Goal: Obtain resource: Download file/media

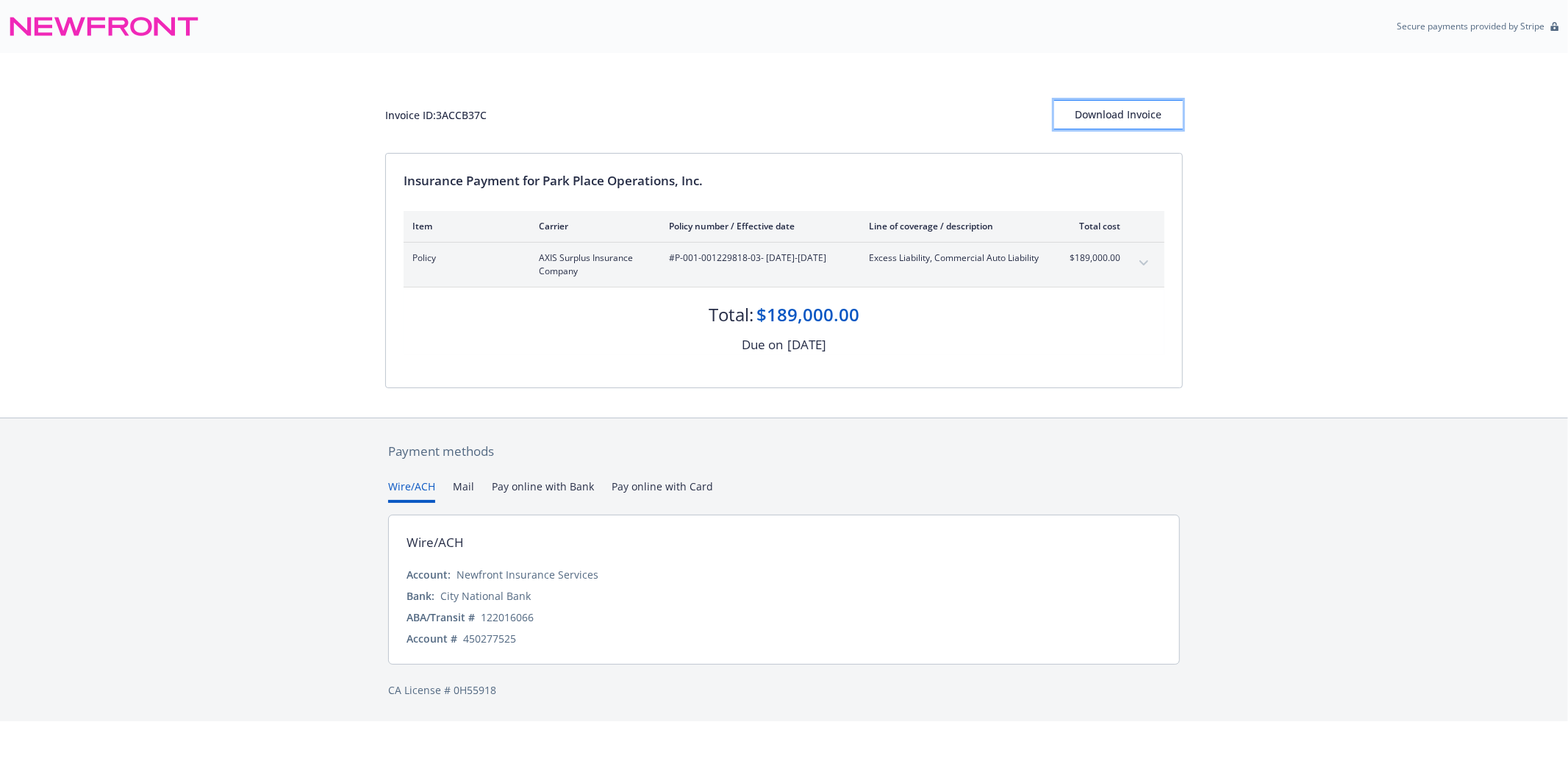
click at [1119, 117] on div "Download Invoice" at bounding box center [1118, 114] width 128 height 28
click at [1128, 113] on div "Download Invoice" at bounding box center [1118, 114] width 128 height 28
drag, startPoint x: 1125, startPoint y: 106, endPoint x: 1210, endPoint y: 662, distance: 562.5
click at [1125, 106] on div "Download Invoice" at bounding box center [1118, 114] width 128 height 28
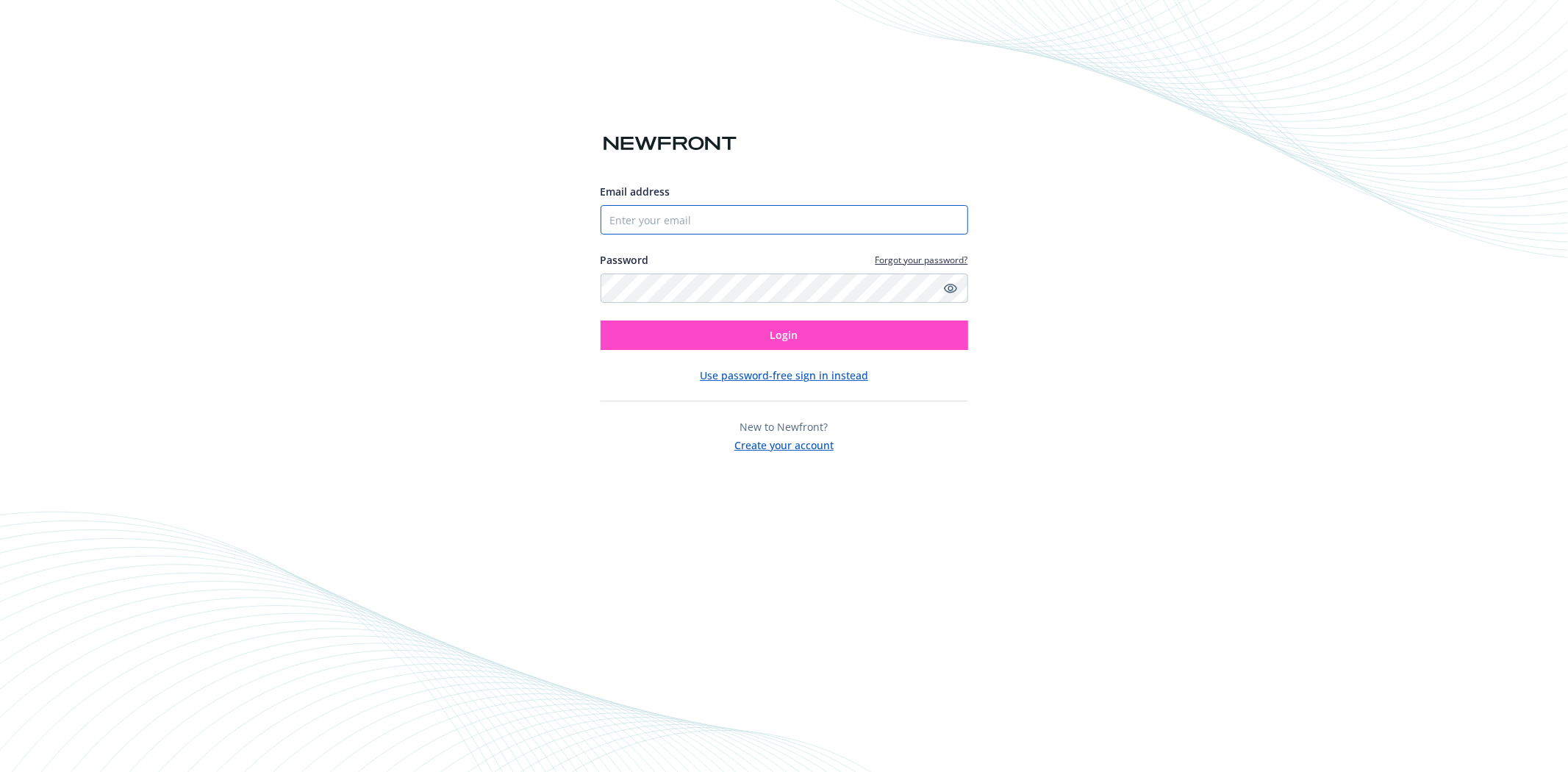
type input "[EMAIL_ADDRESS][DOMAIN_NAME]"
click at [777, 335] on span "Login" at bounding box center [784, 335] width 28 height 14
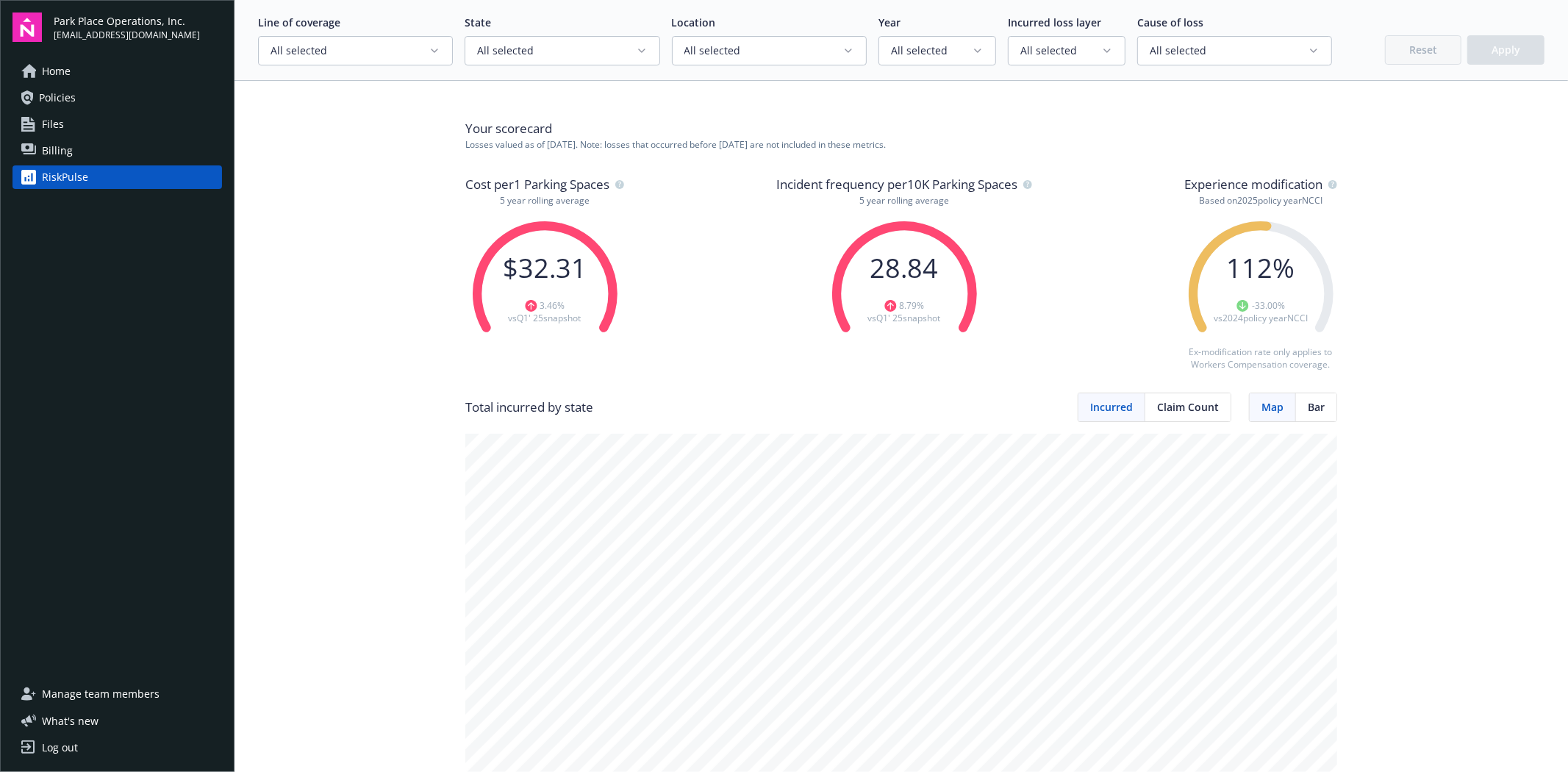
click at [68, 99] on span "Policies" at bounding box center [57, 98] width 37 height 24
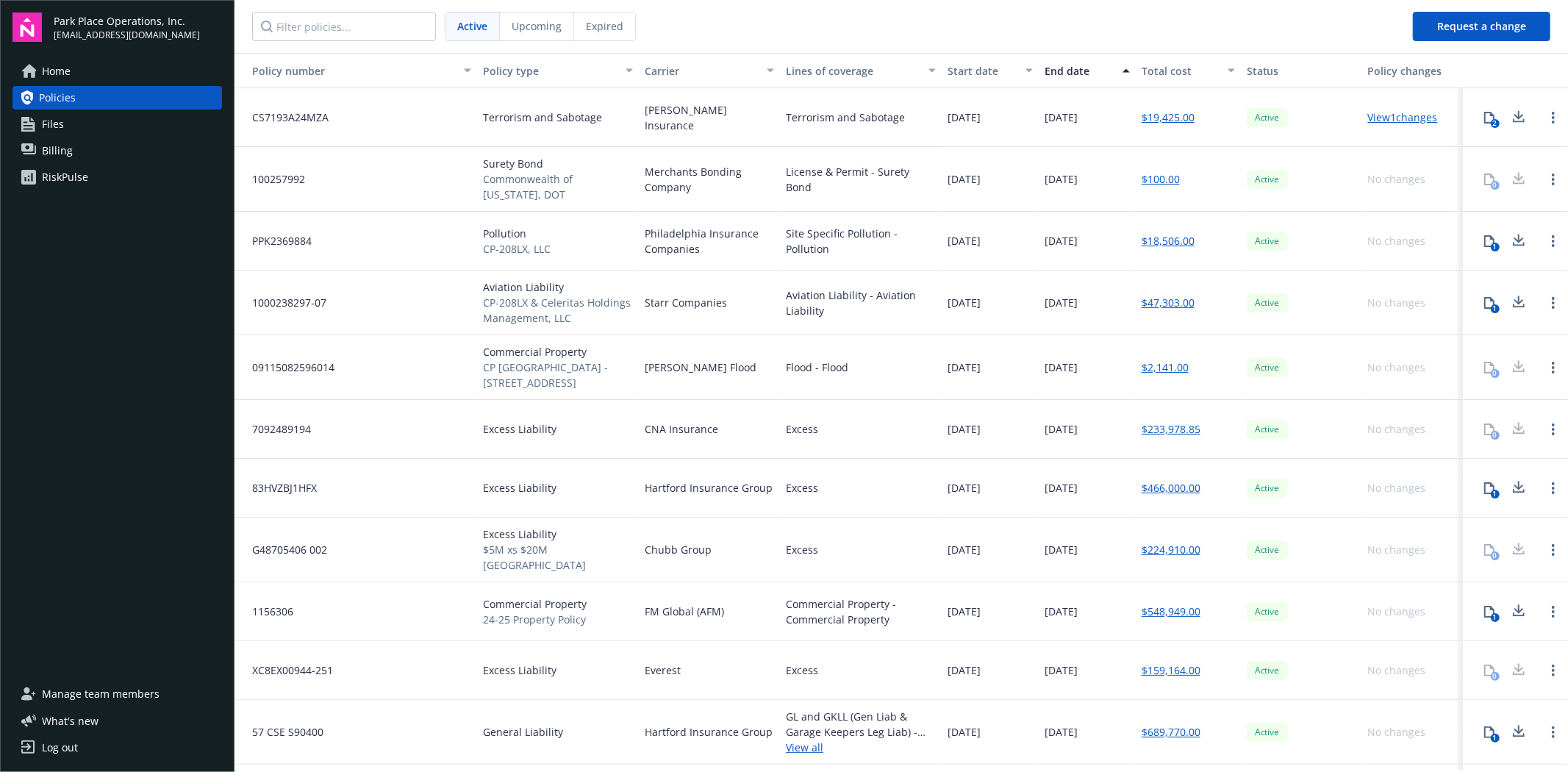
click at [1484, 489] on icon at bounding box center [1490, 489] width 12 height 12
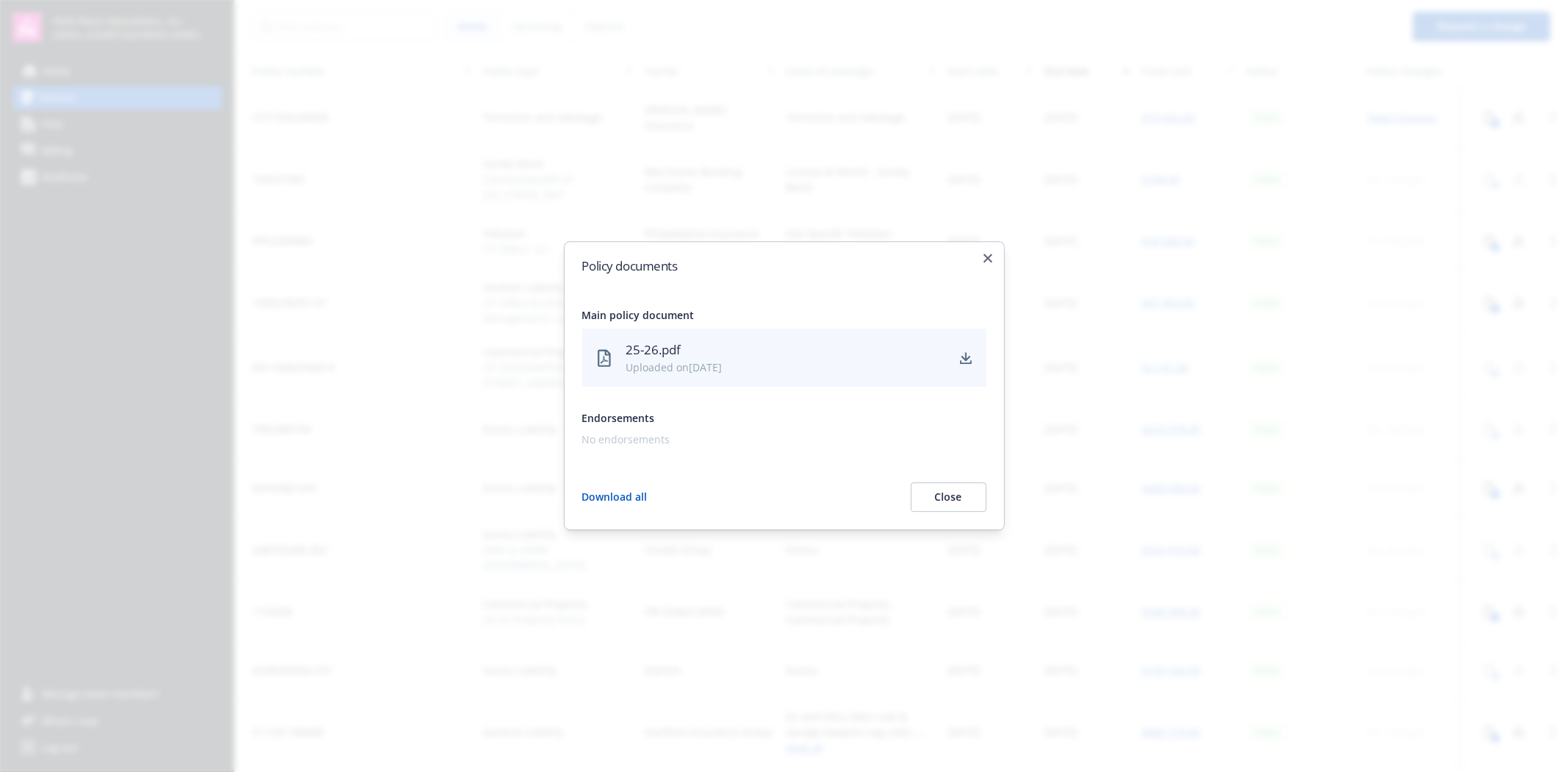
click at [666, 357] on div "25-26.pdf" at bounding box center [785, 350] width 319 height 19
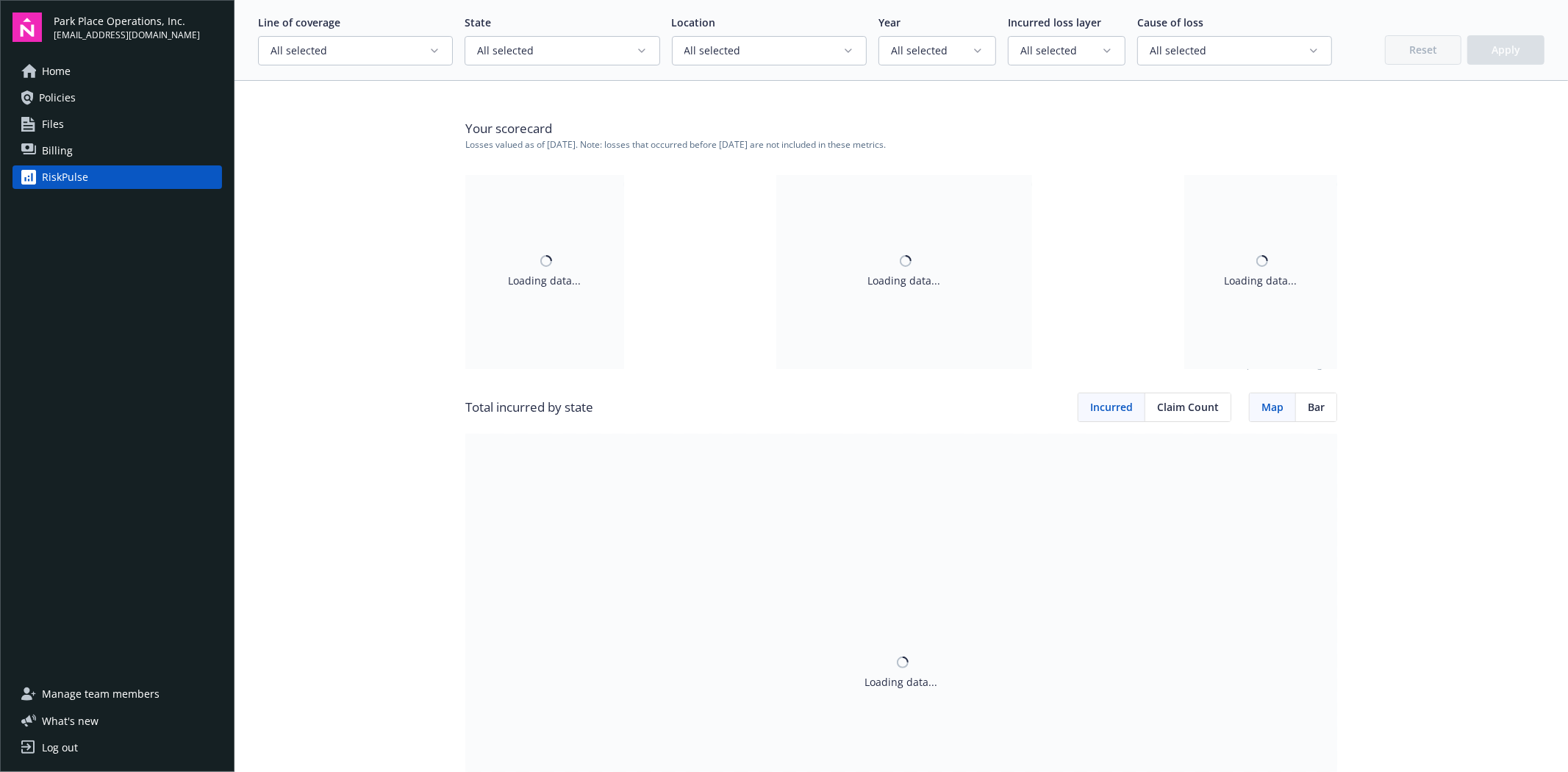
click at [65, 103] on span "Policies" at bounding box center [57, 98] width 37 height 24
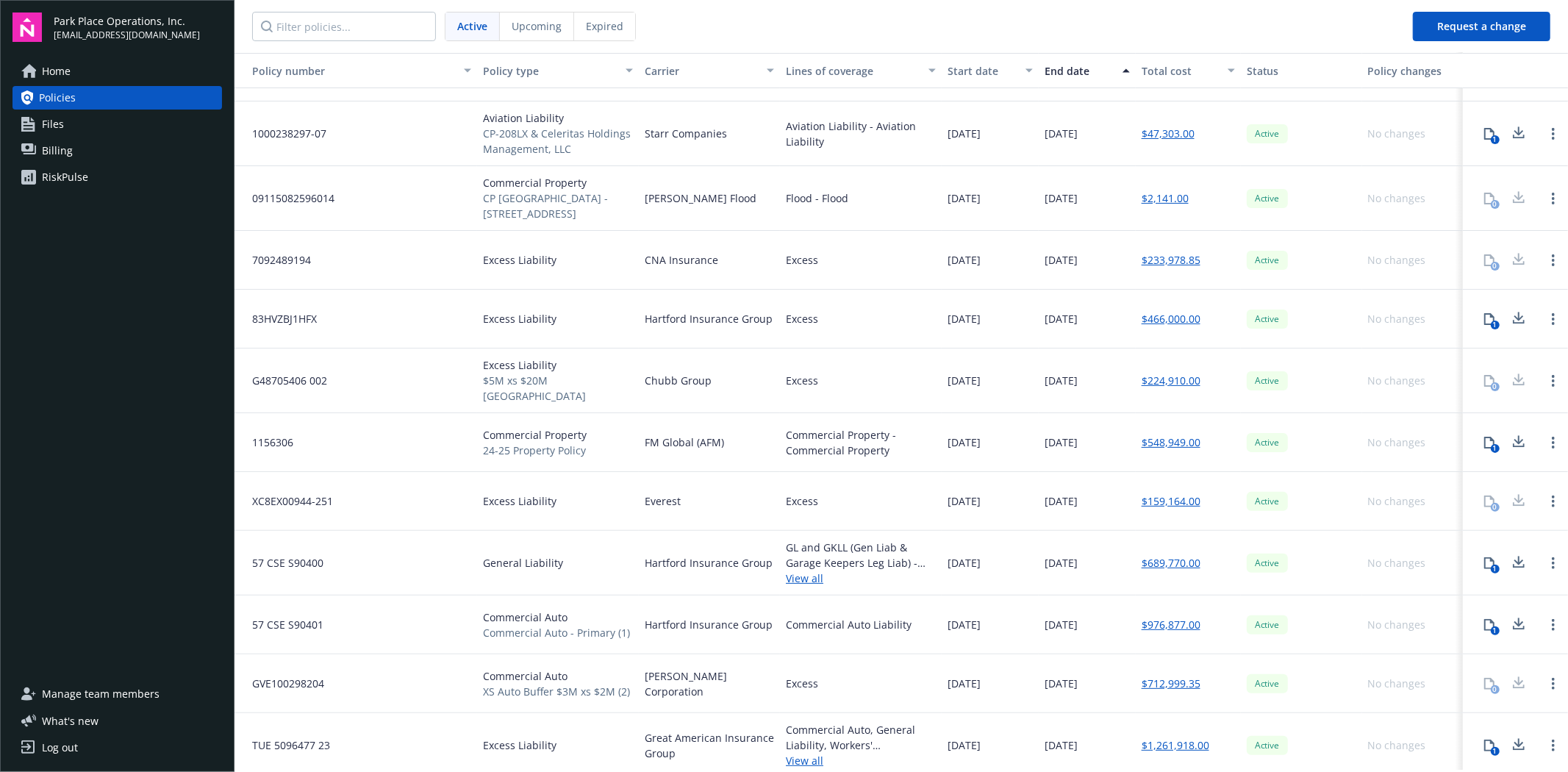
scroll to position [245, 0]
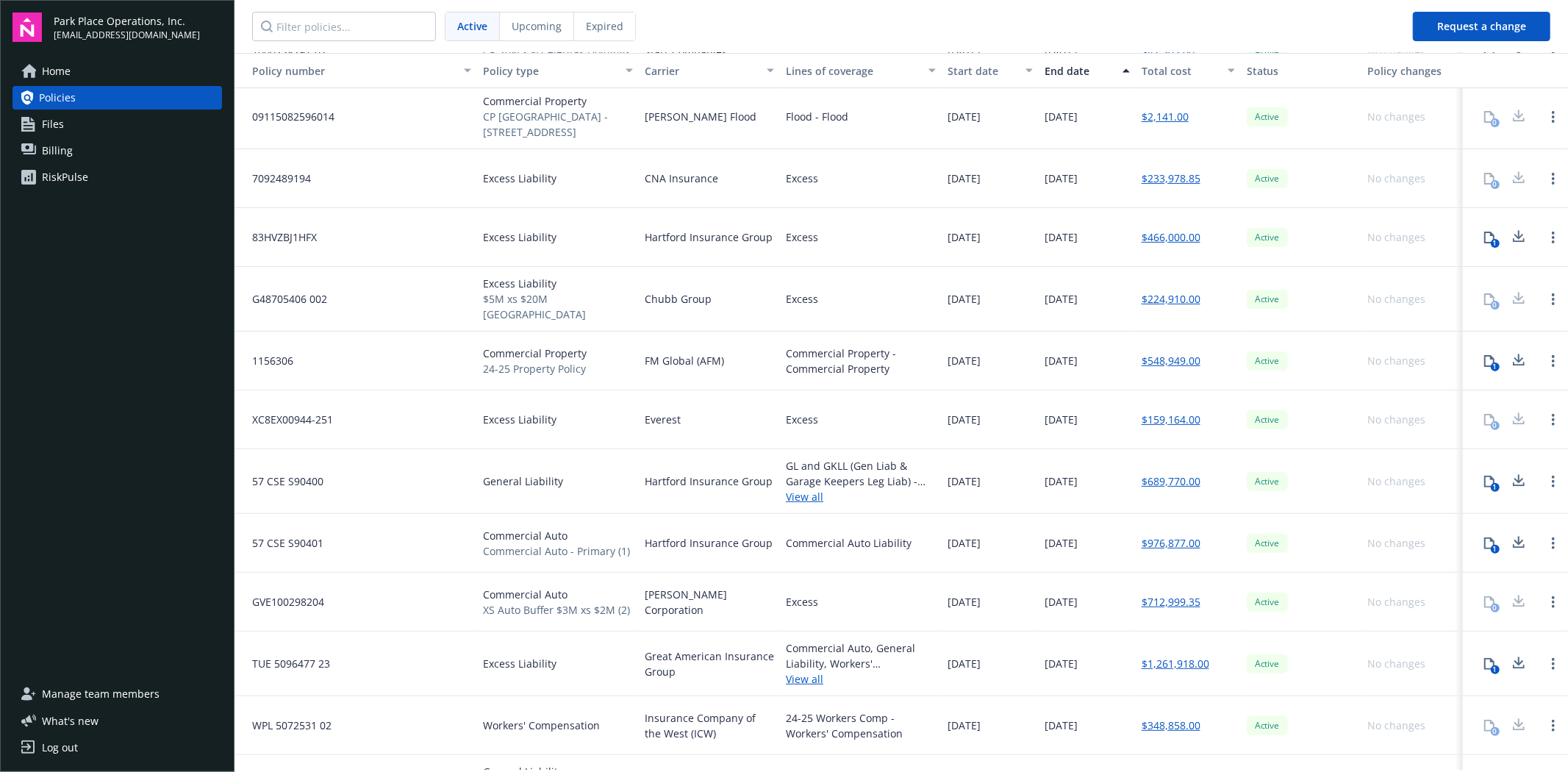
click at [1160, 291] on link "$224,910.00" at bounding box center [1171, 299] width 59 height 15
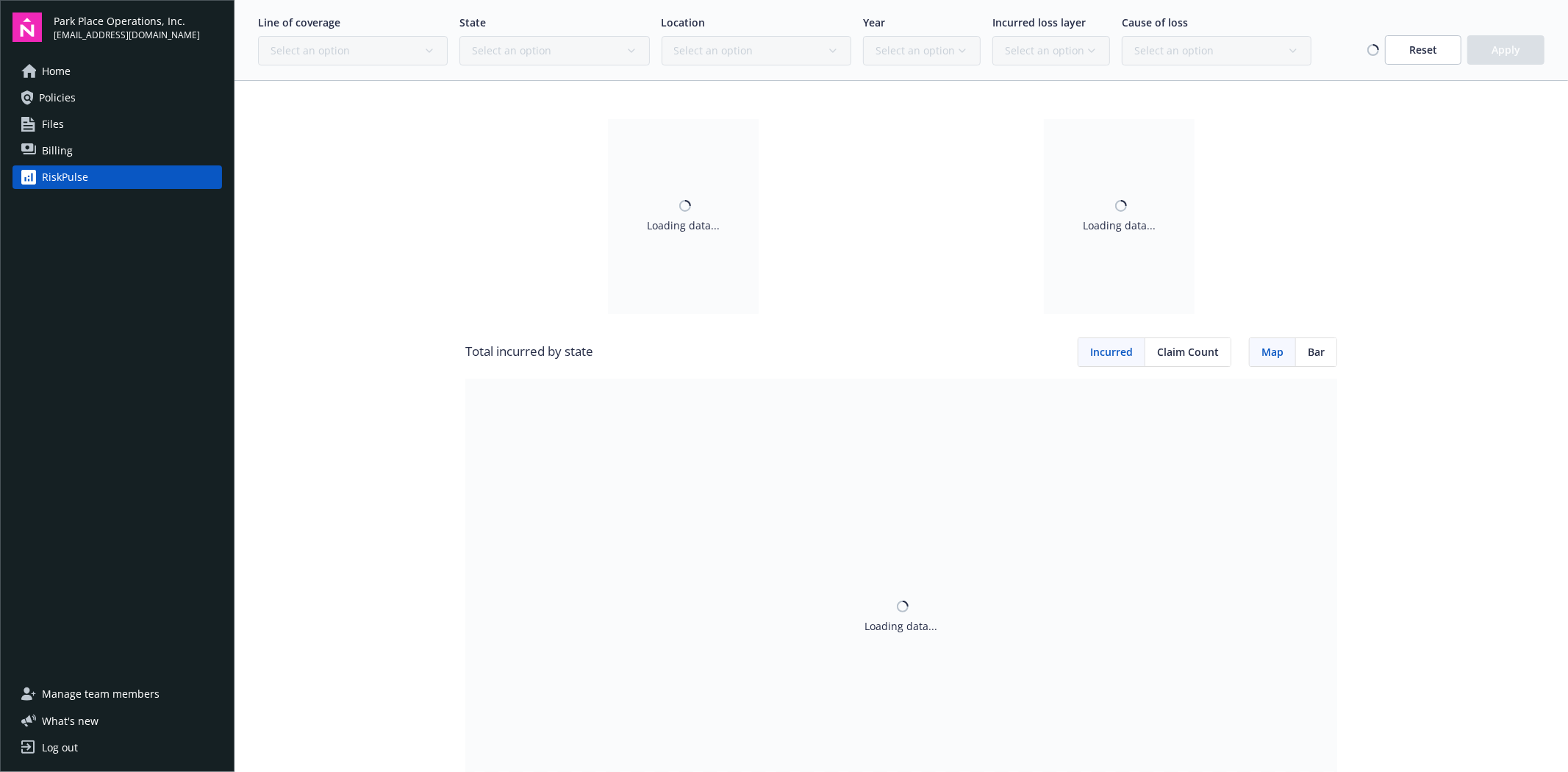
click at [57, 98] on span "Policies" at bounding box center [57, 98] width 37 height 24
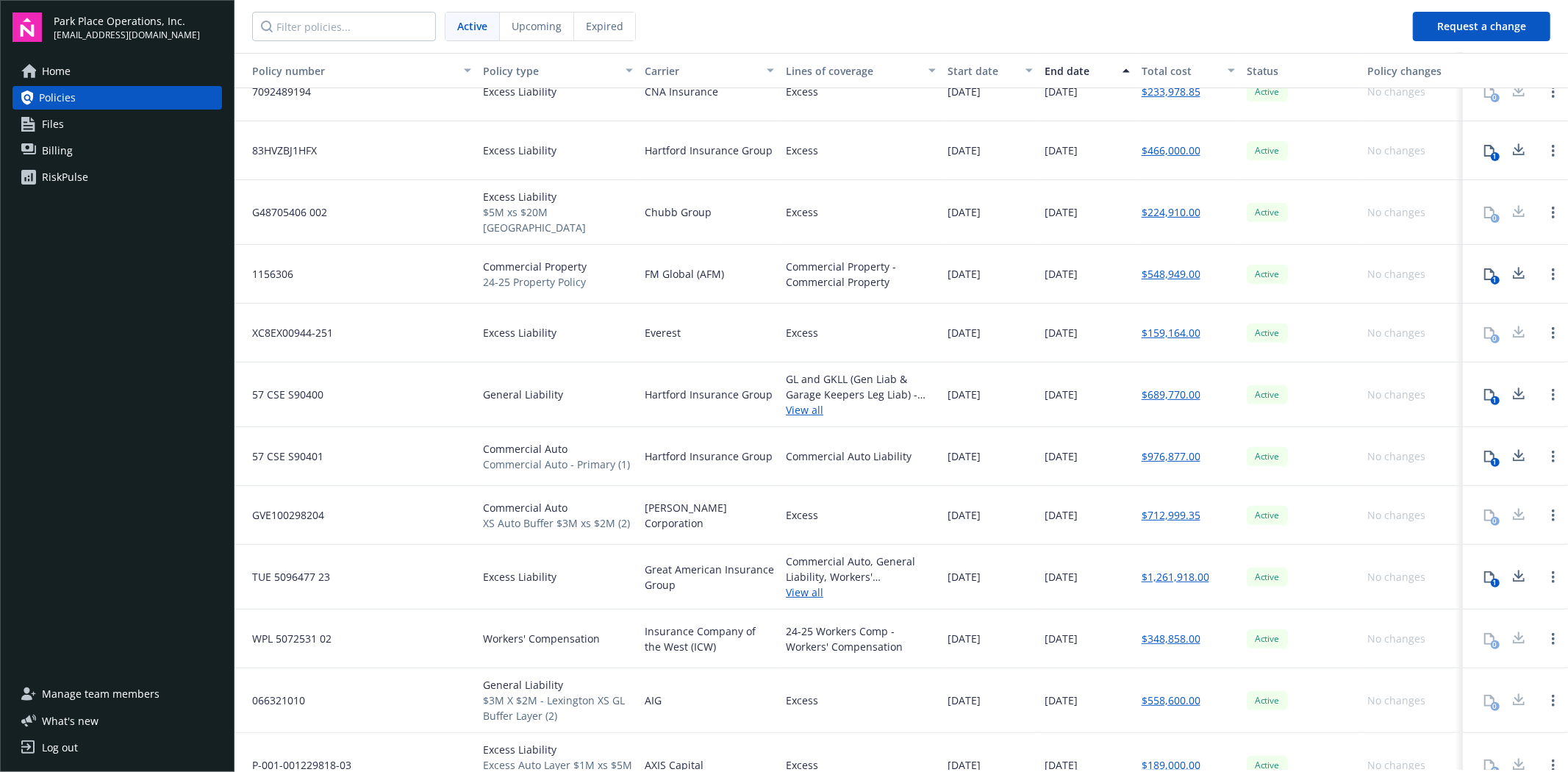
scroll to position [327, 0]
click at [1484, 267] on icon at bounding box center [1490, 273] width 12 height 12
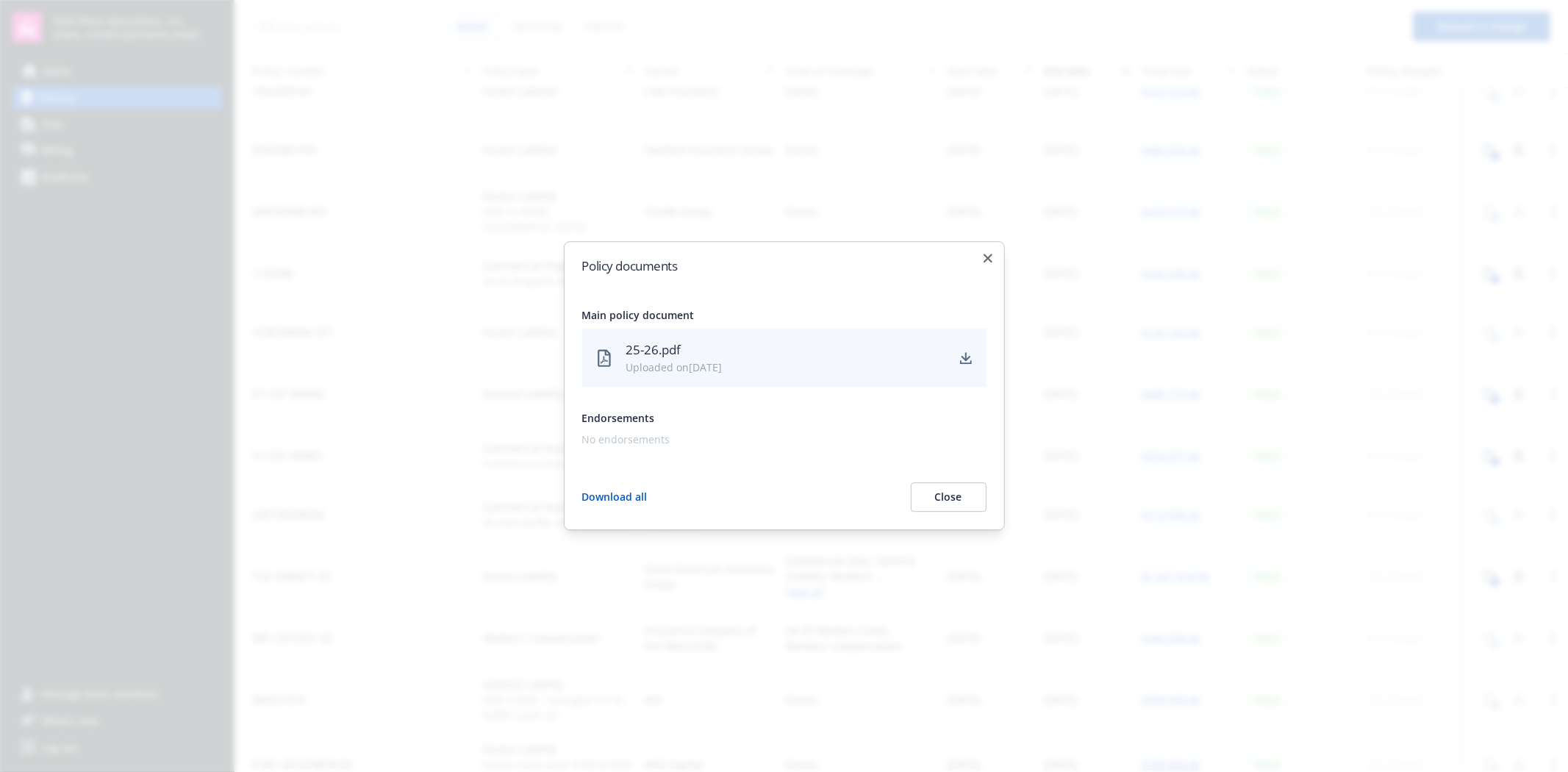
click at [944, 499] on button "Close" at bounding box center [948, 498] width 76 height 30
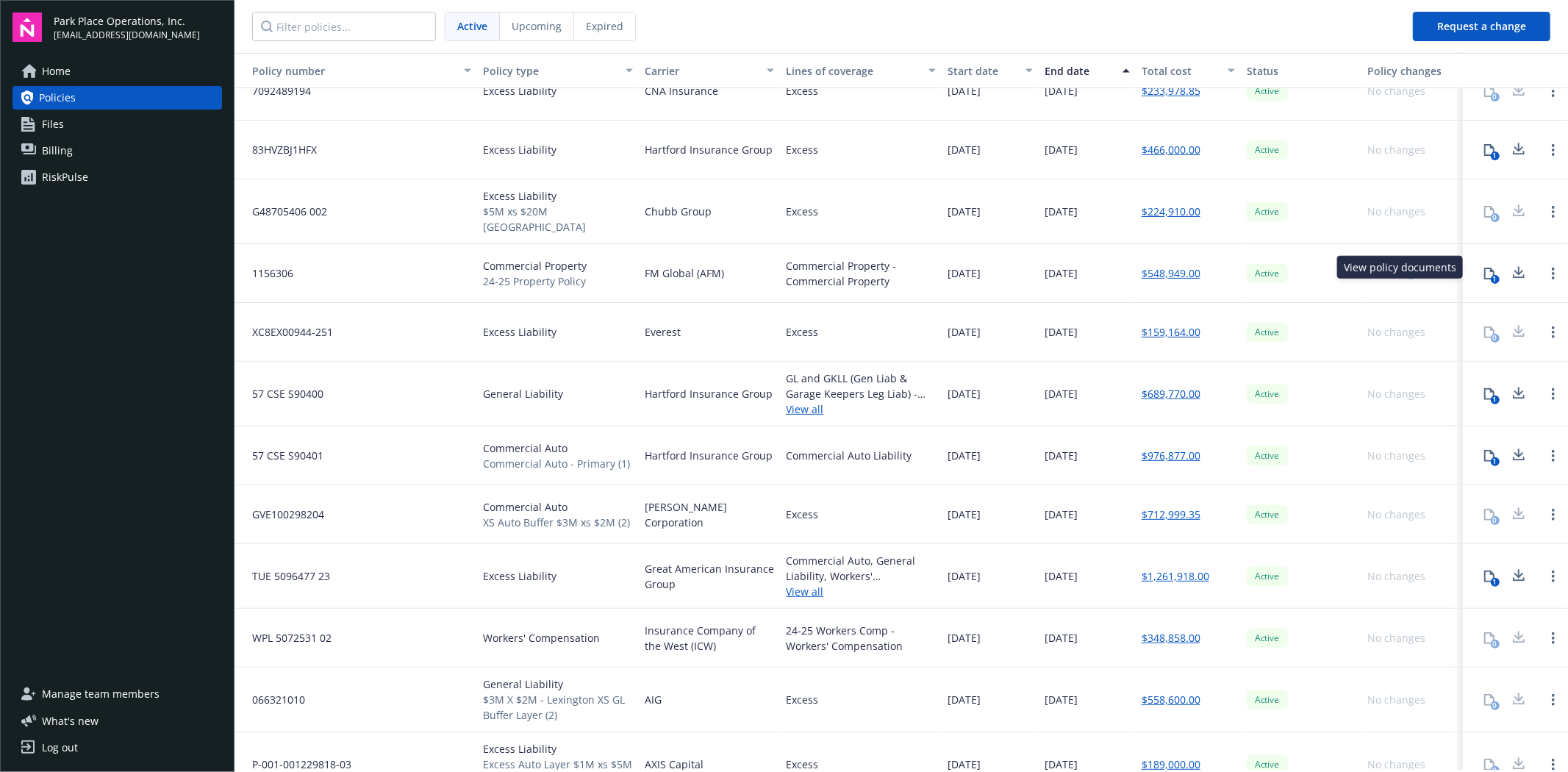
click at [1484, 269] on icon at bounding box center [1490, 273] width 12 height 12
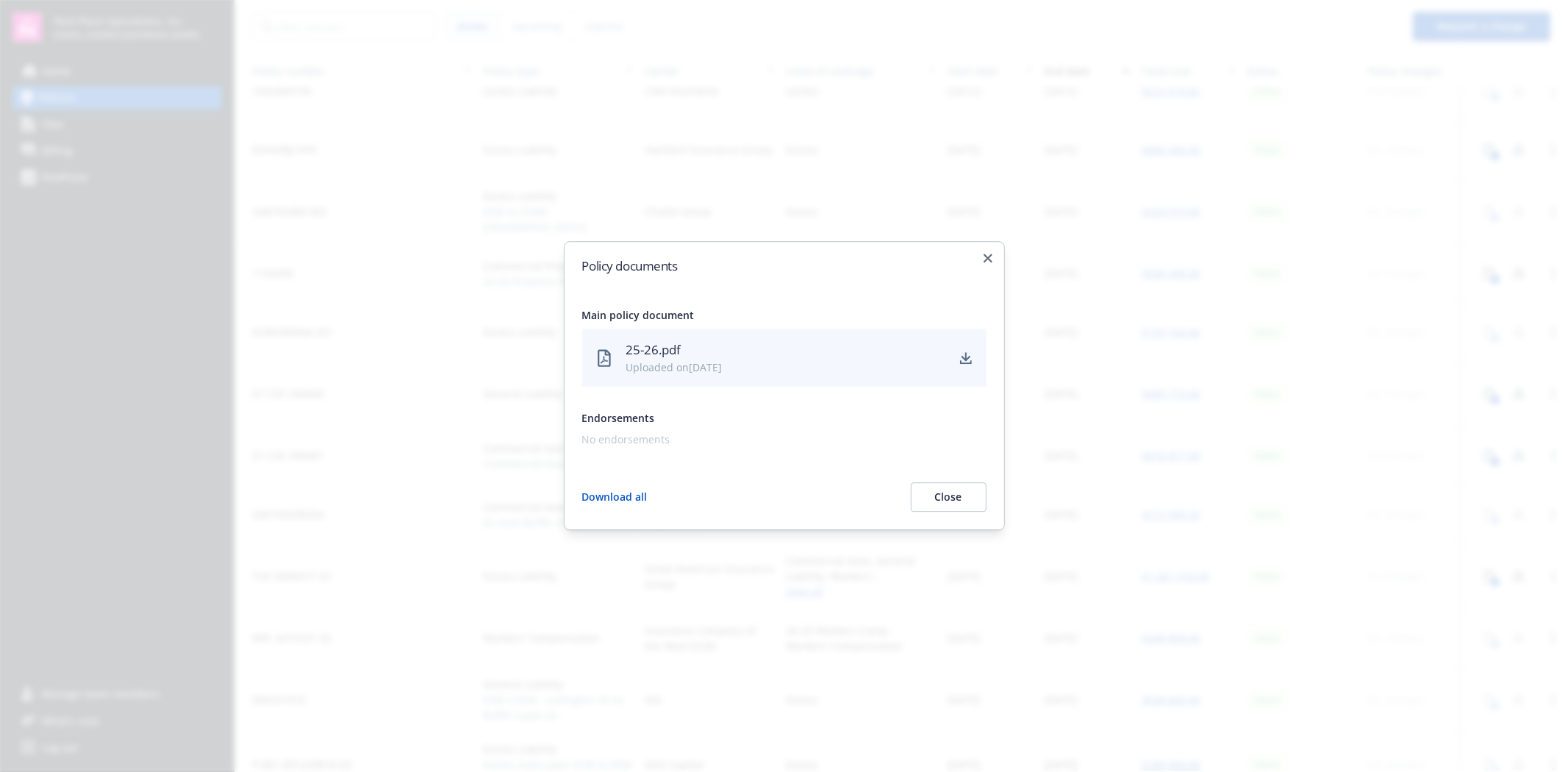
click at [970, 496] on button "Close" at bounding box center [948, 498] width 76 height 30
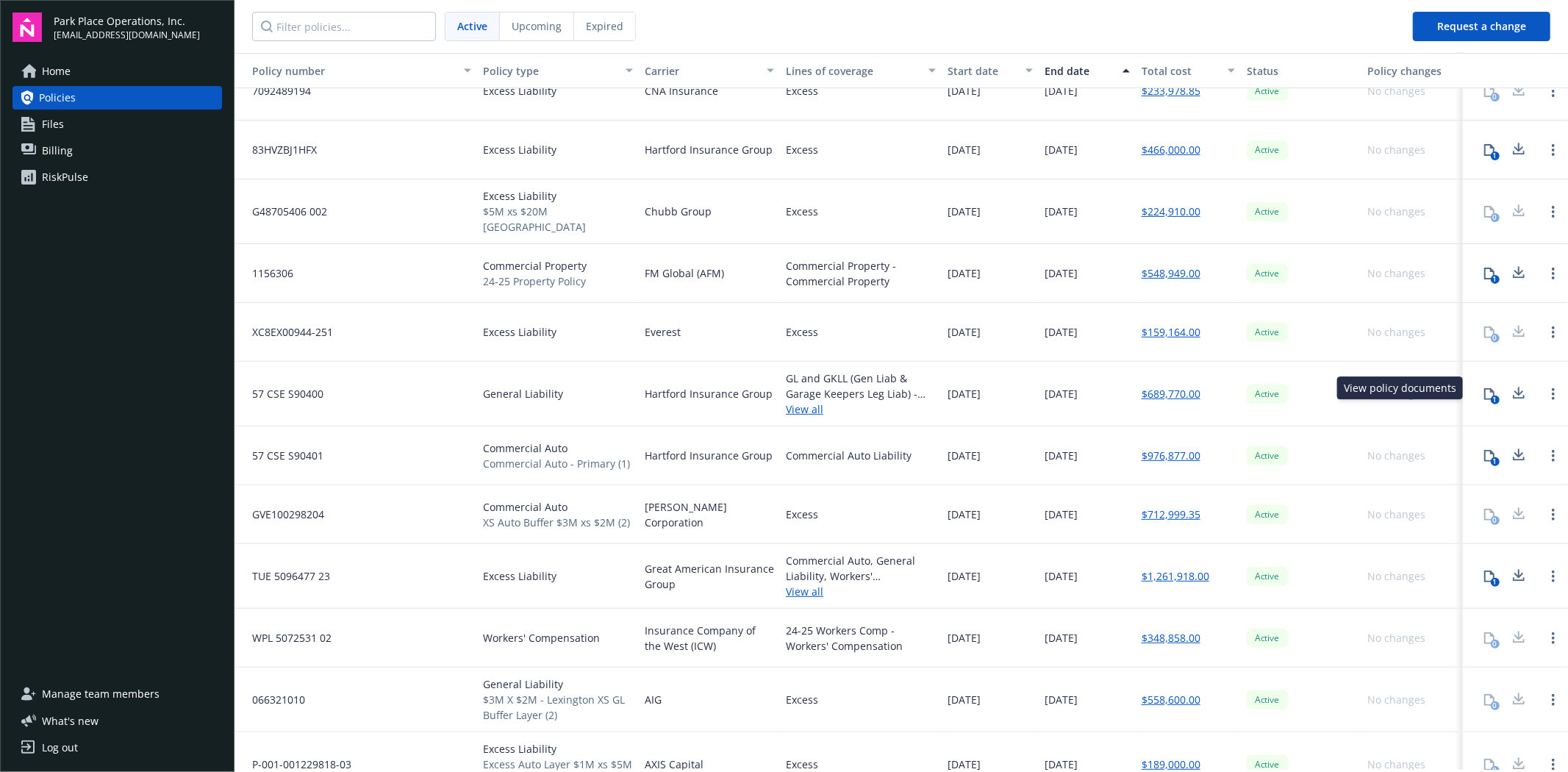
click at [1491, 396] on div "1" at bounding box center [1495, 400] width 9 height 9
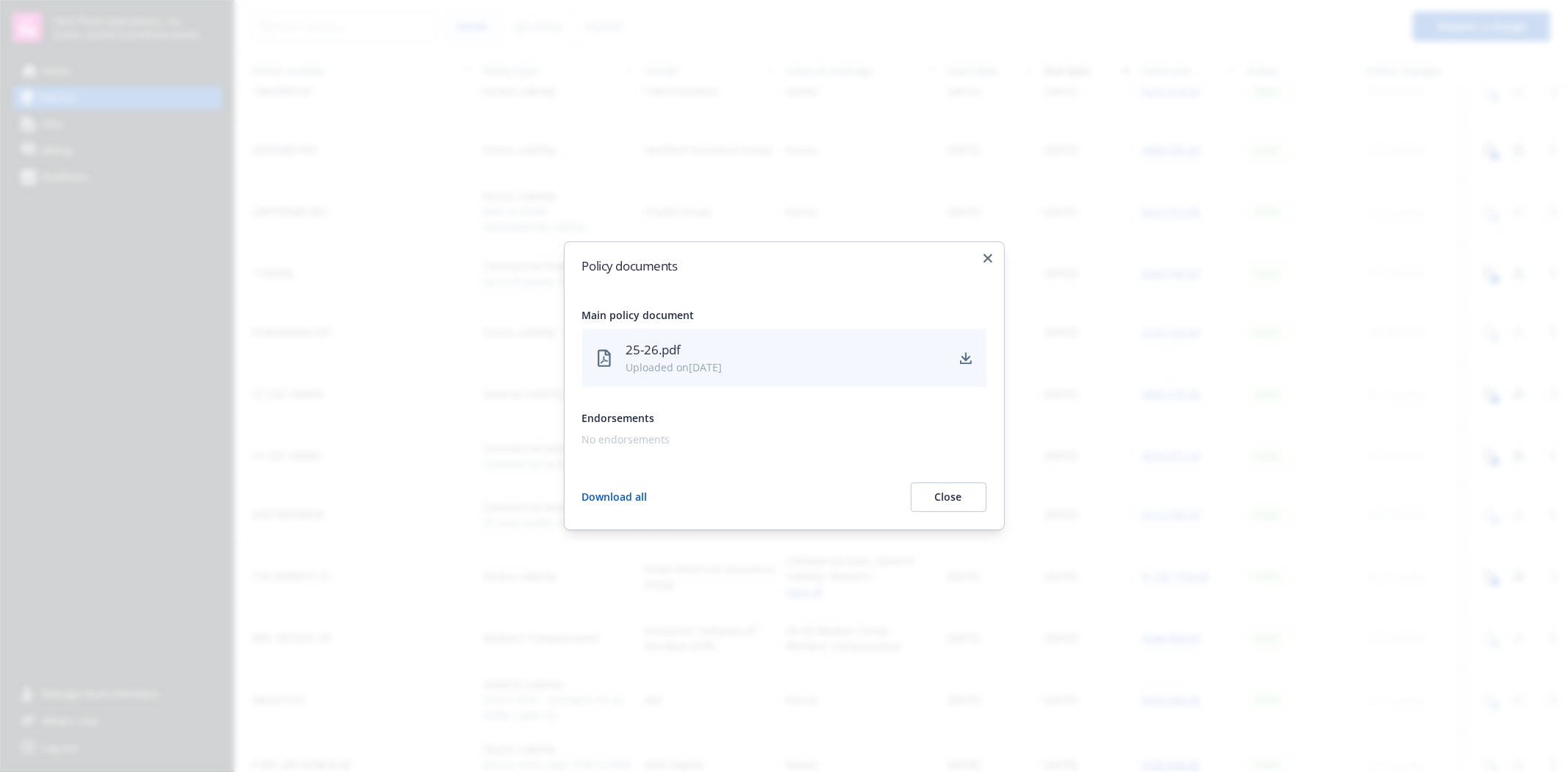
click at [949, 495] on button "Close" at bounding box center [948, 498] width 76 height 30
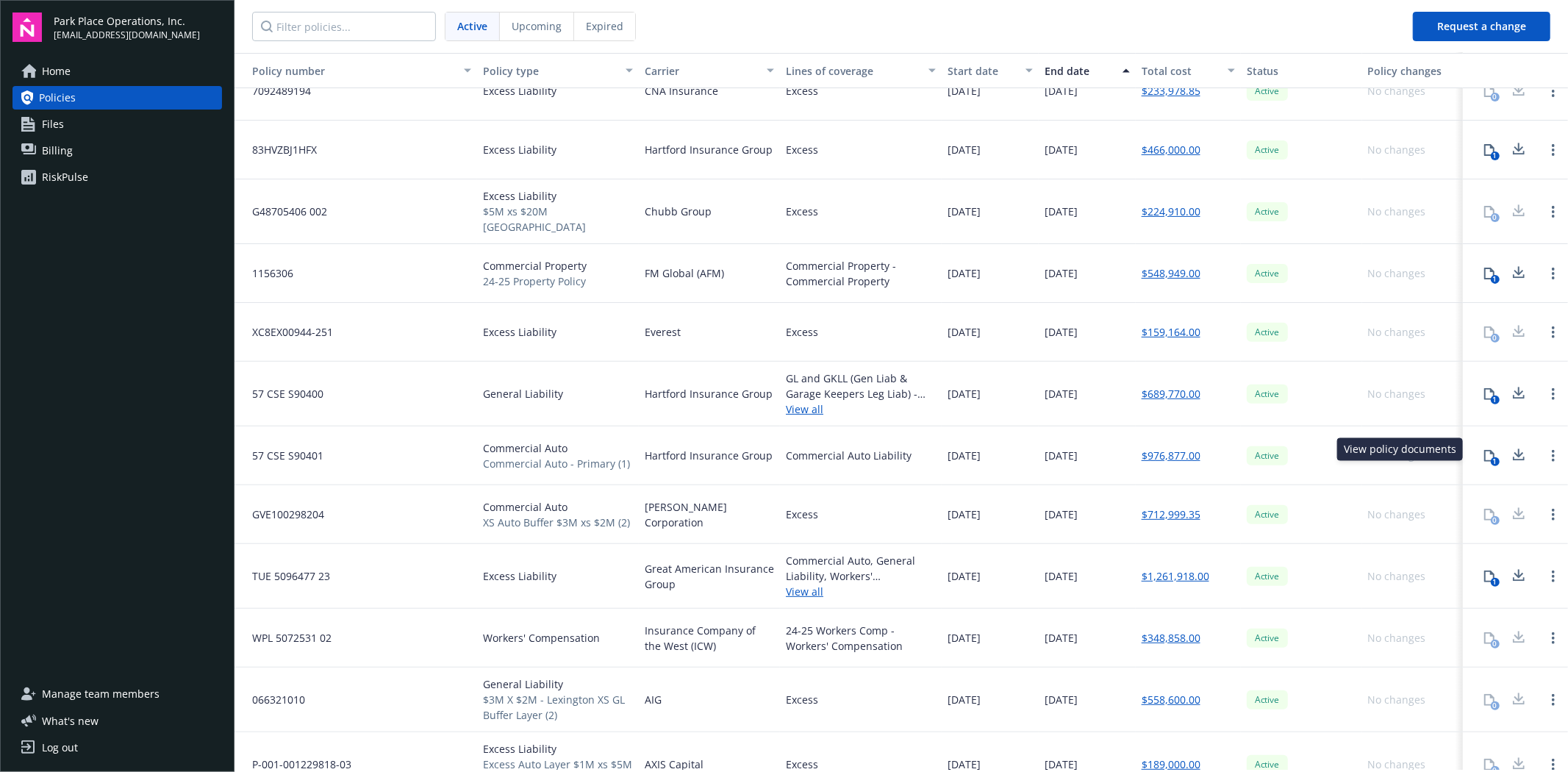
click at [1484, 450] on icon at bounding box center [1489, 456] width 10 height 12
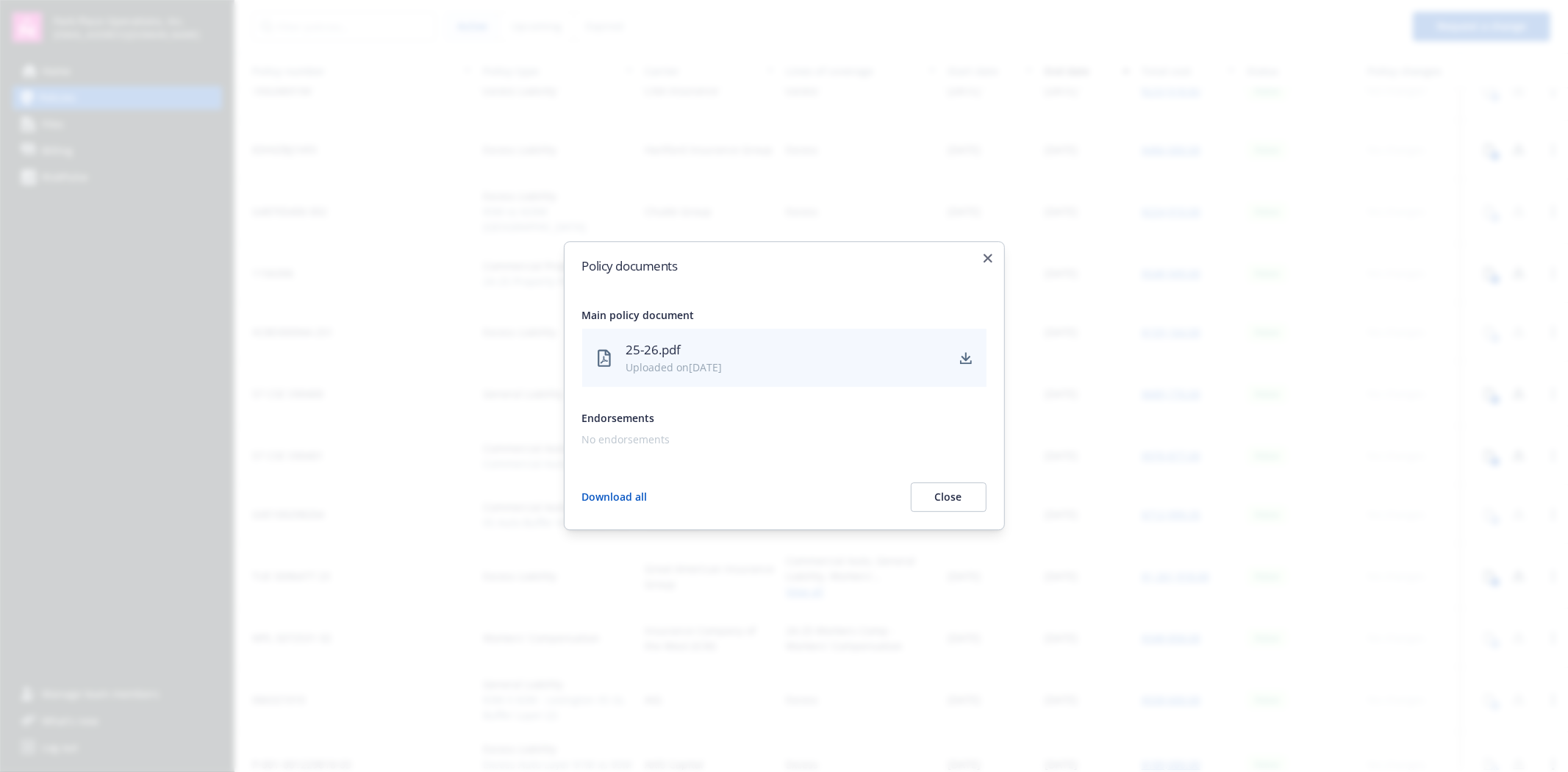
click at [944, 493] on button "Close" at bounding box center [948, 498] width 76 height 30
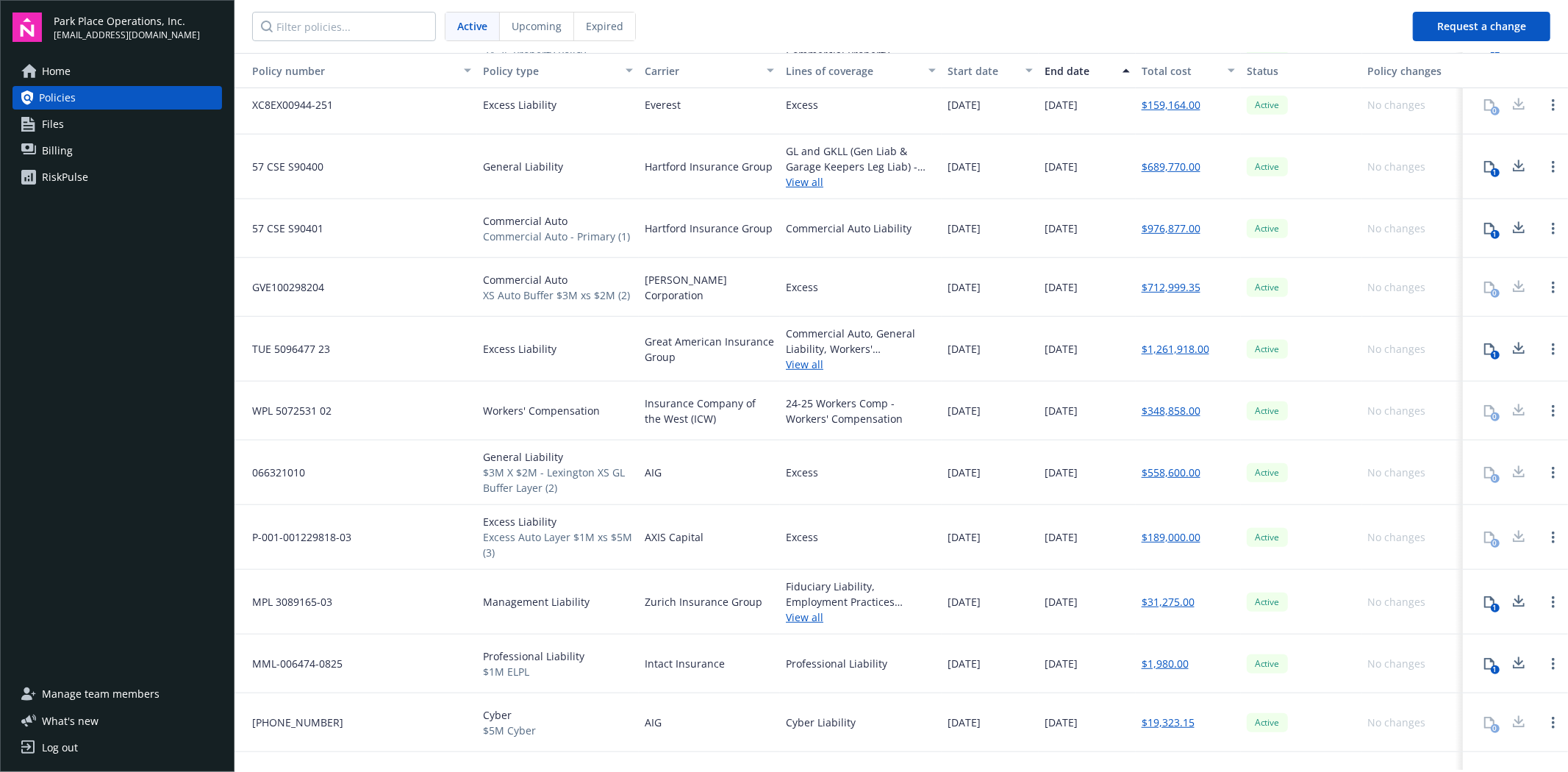
scroll to position [571, 0]
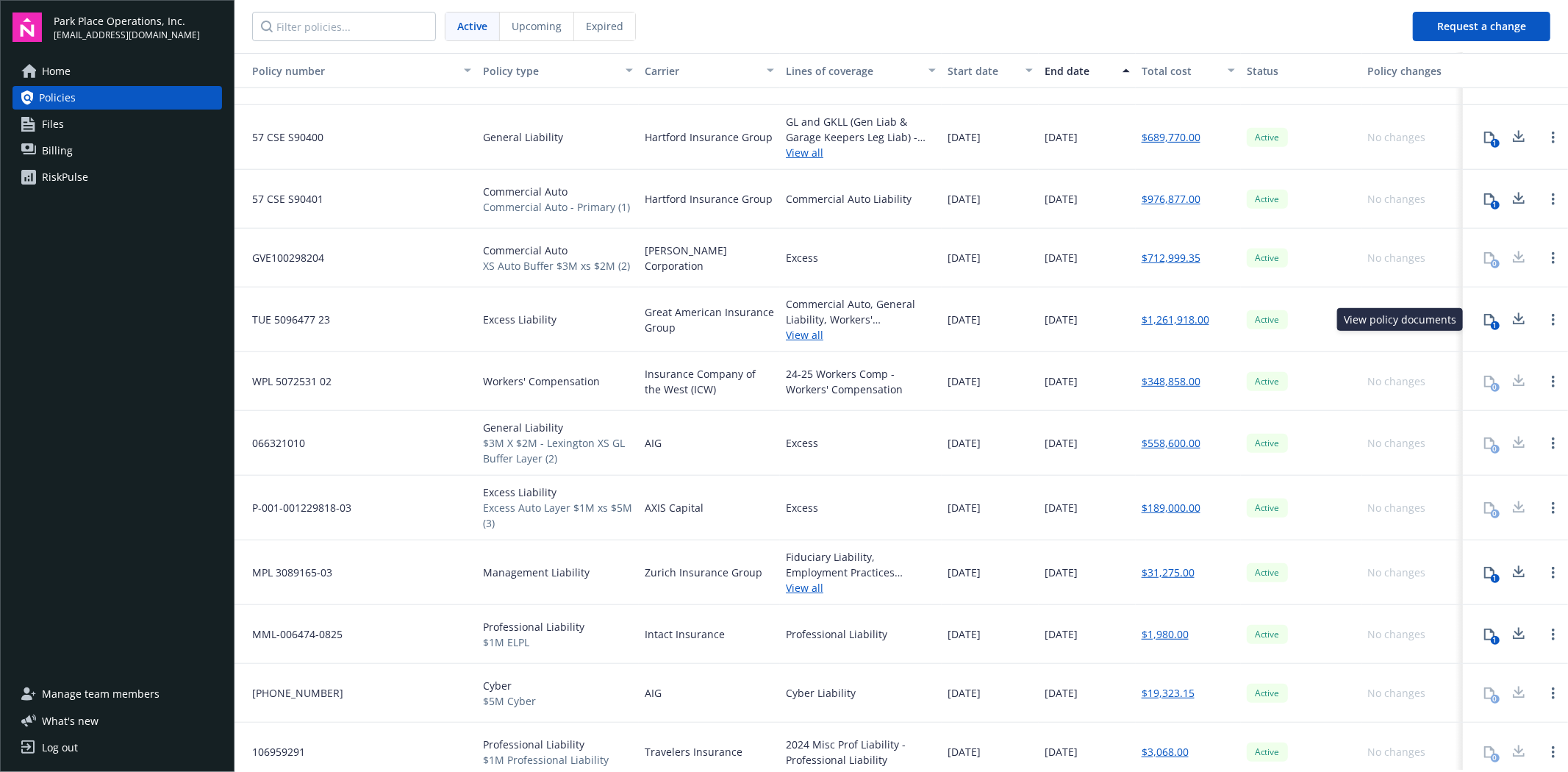
click at [1484, 320] on icon at bounding box center [1490, 320] width 12 height 12
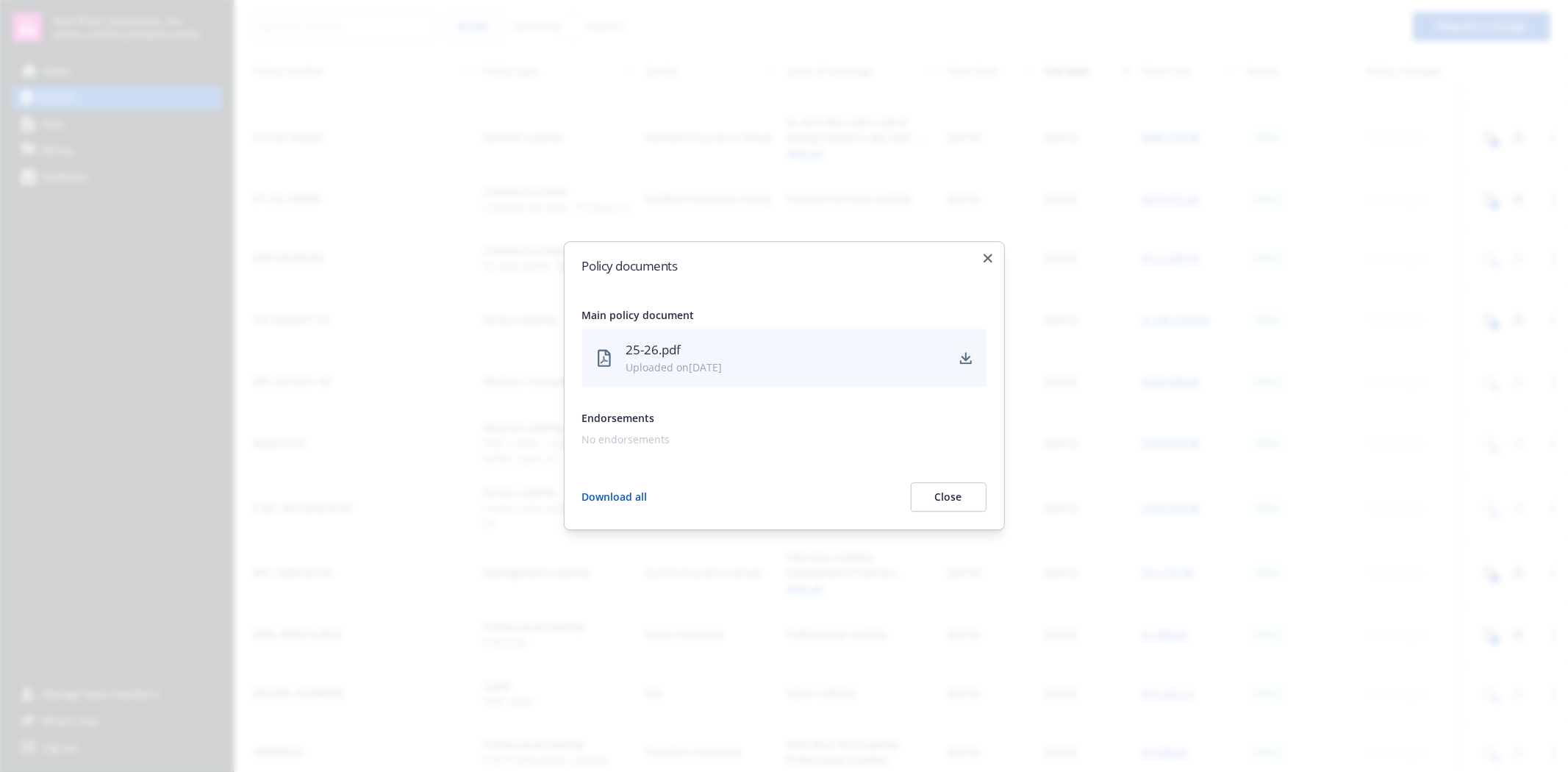
click at [965, 359] on icon "download" at bounding box center [965, 357] width 9 height 9
click at [953, 485] on button "Close" at bounding box center [948, 498] width 76 height 30
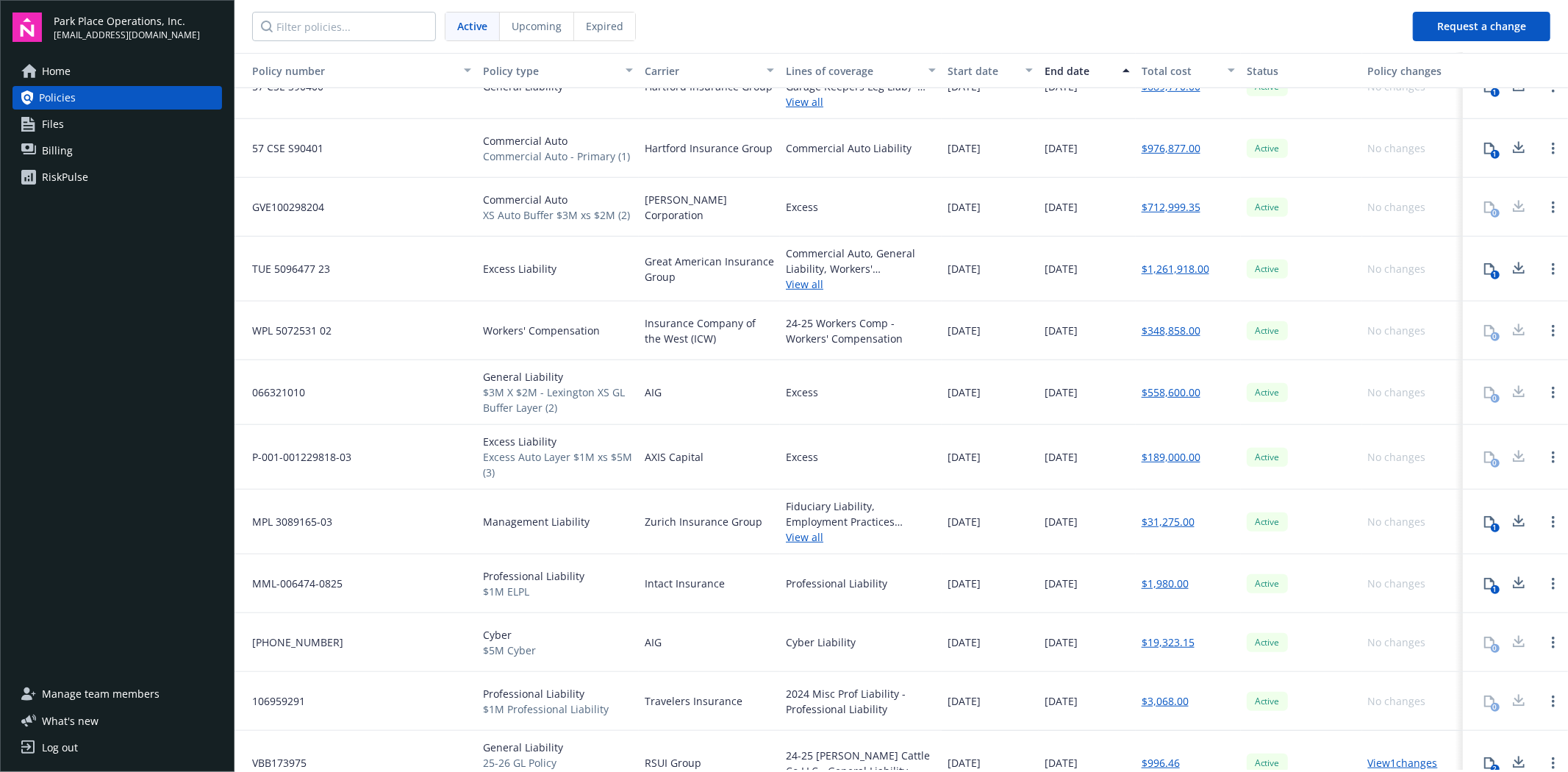
scroll to position [648, 0]
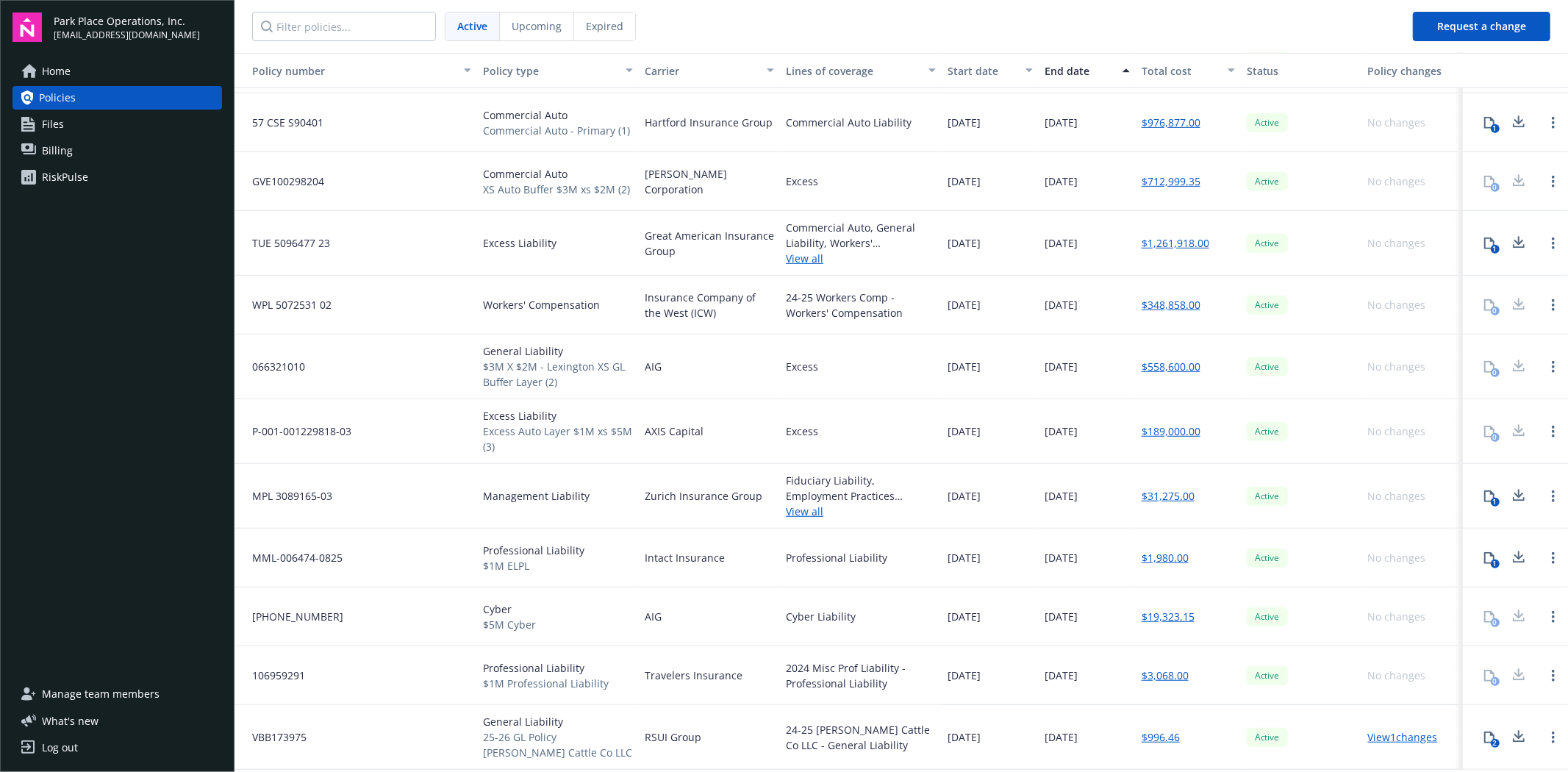
click at [799, 255] on link "View all" at bounding box center [861, 259] width 150 height 15
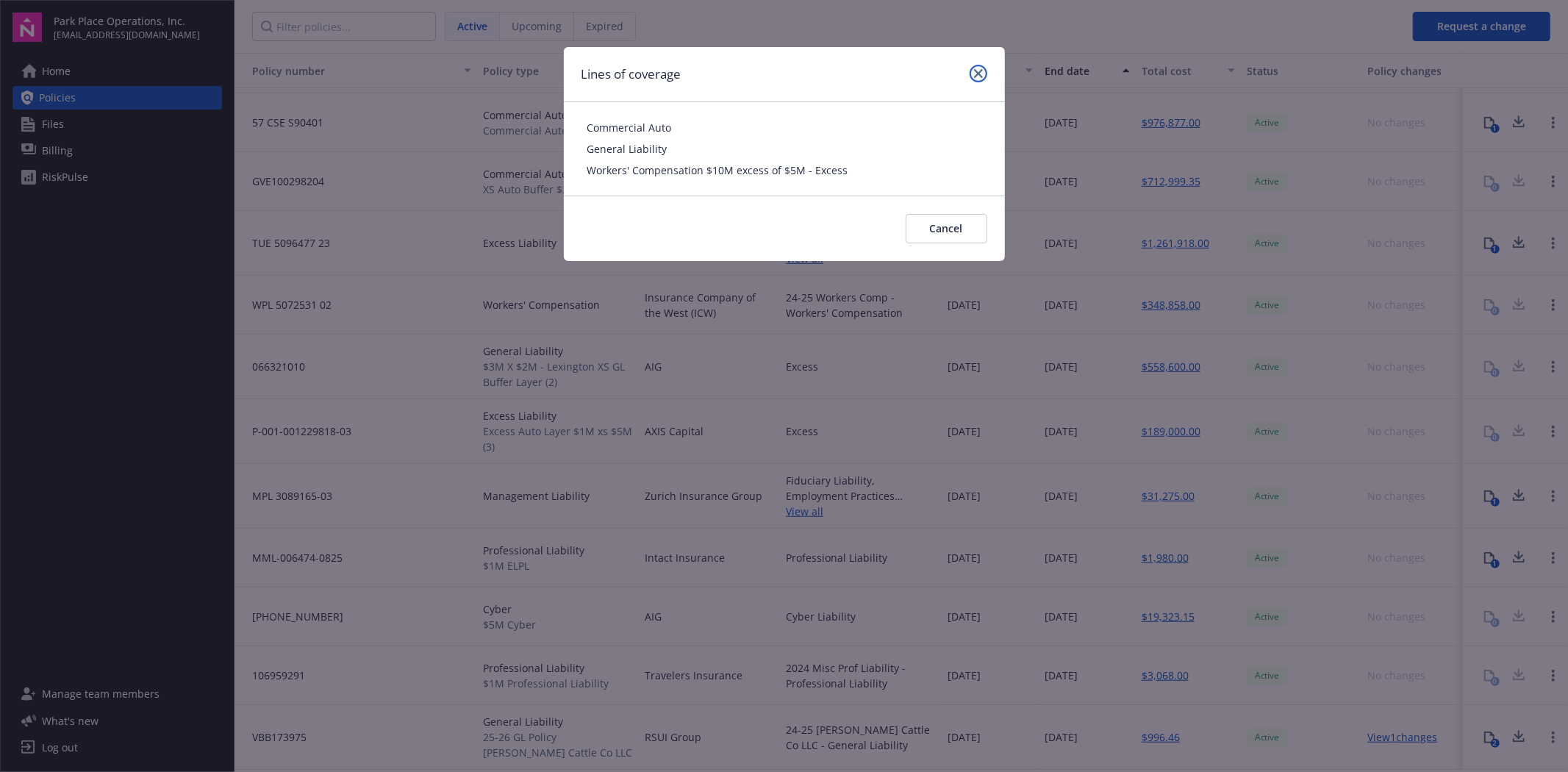
click at [981, 69] on icon "close" at bounding box center [978, 73] width 9 height 9
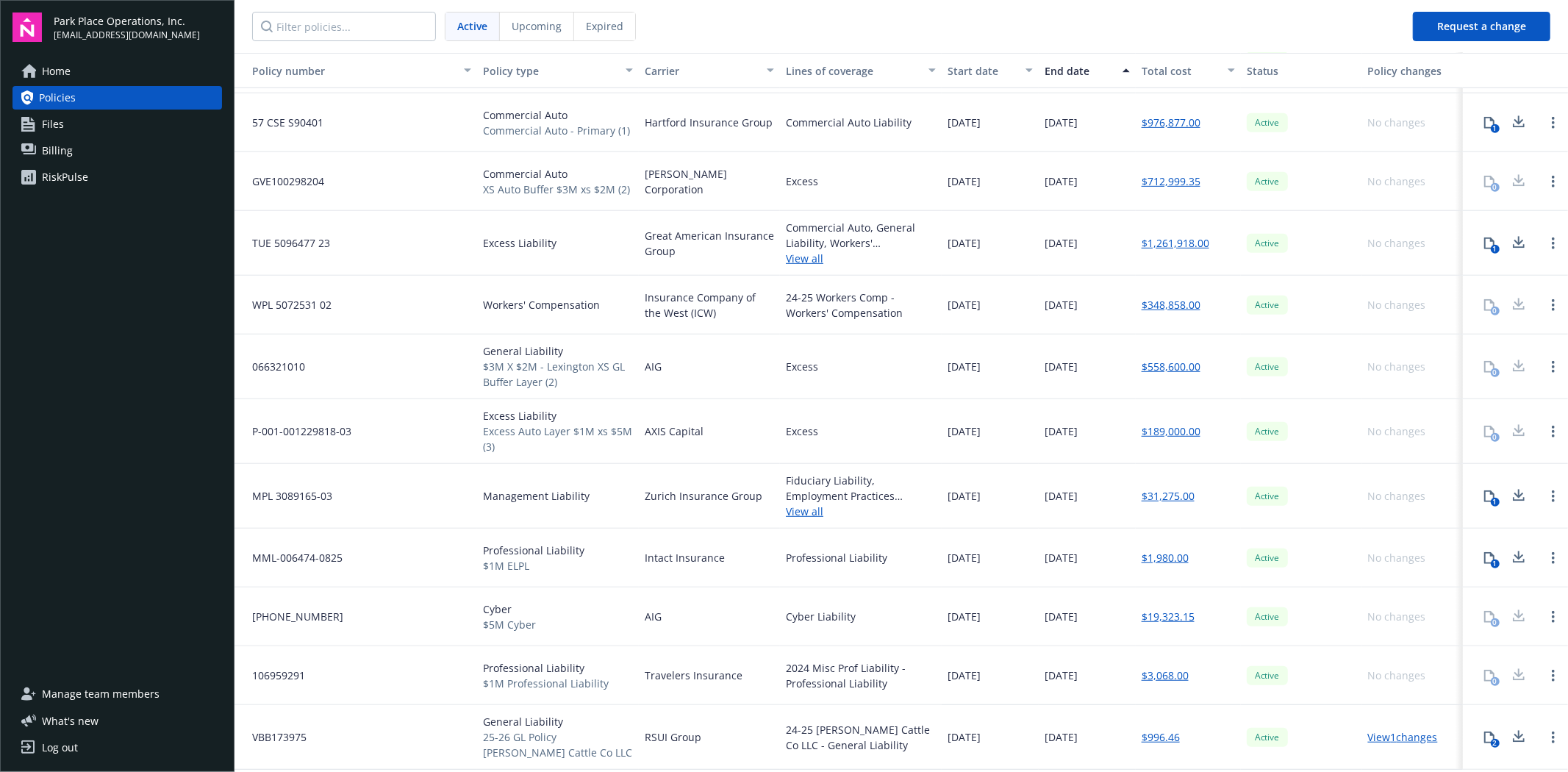
click at [1484, 241] on icon at bounding box center [1489, 243] width 10 height 12
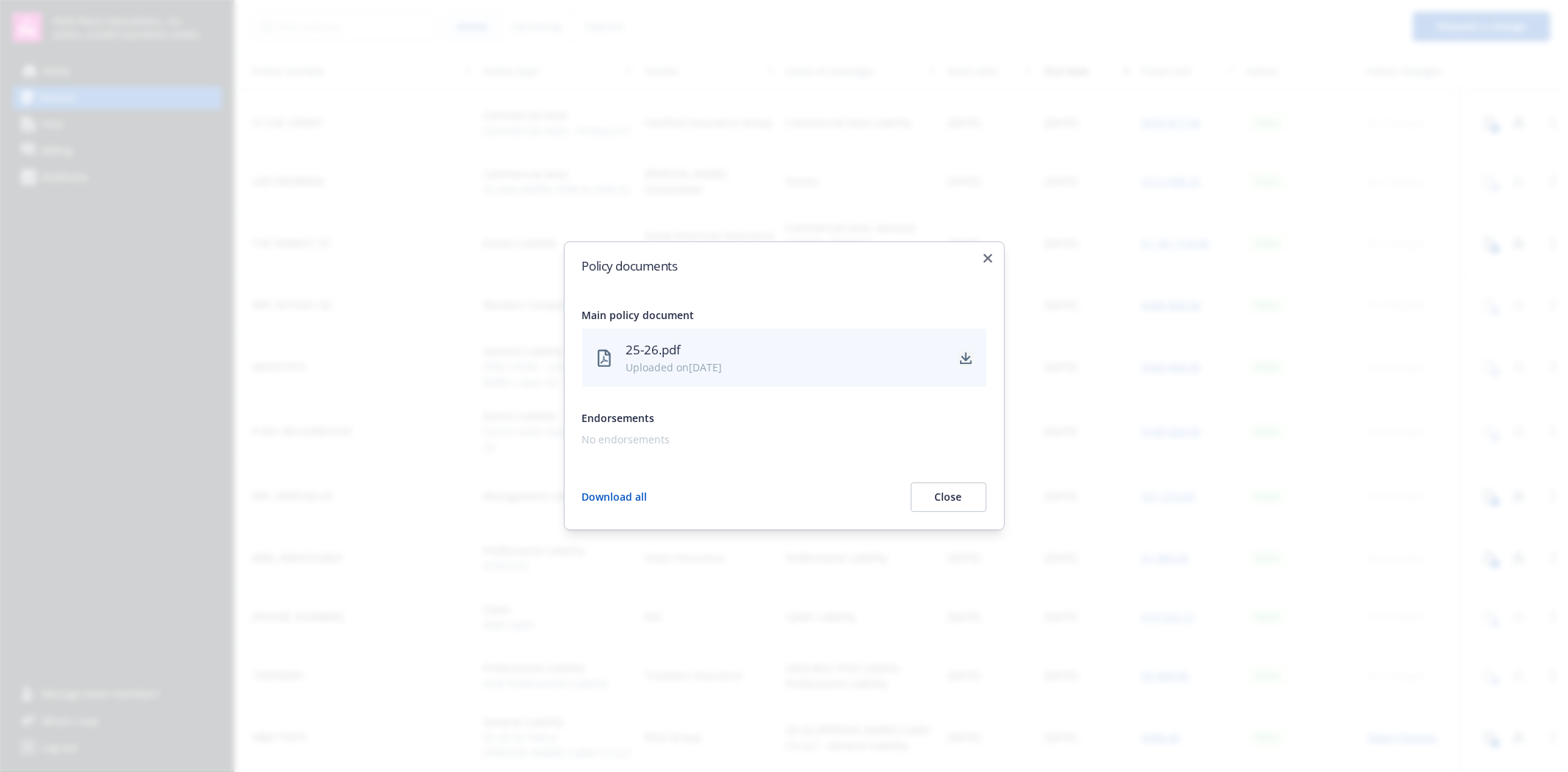
click at [966, 355] on icon "download" at bounding box center [966, 358] width 12 height 12
click at [958, 494] on button "Close" at bounding box center [948, 498] width 76 height 30
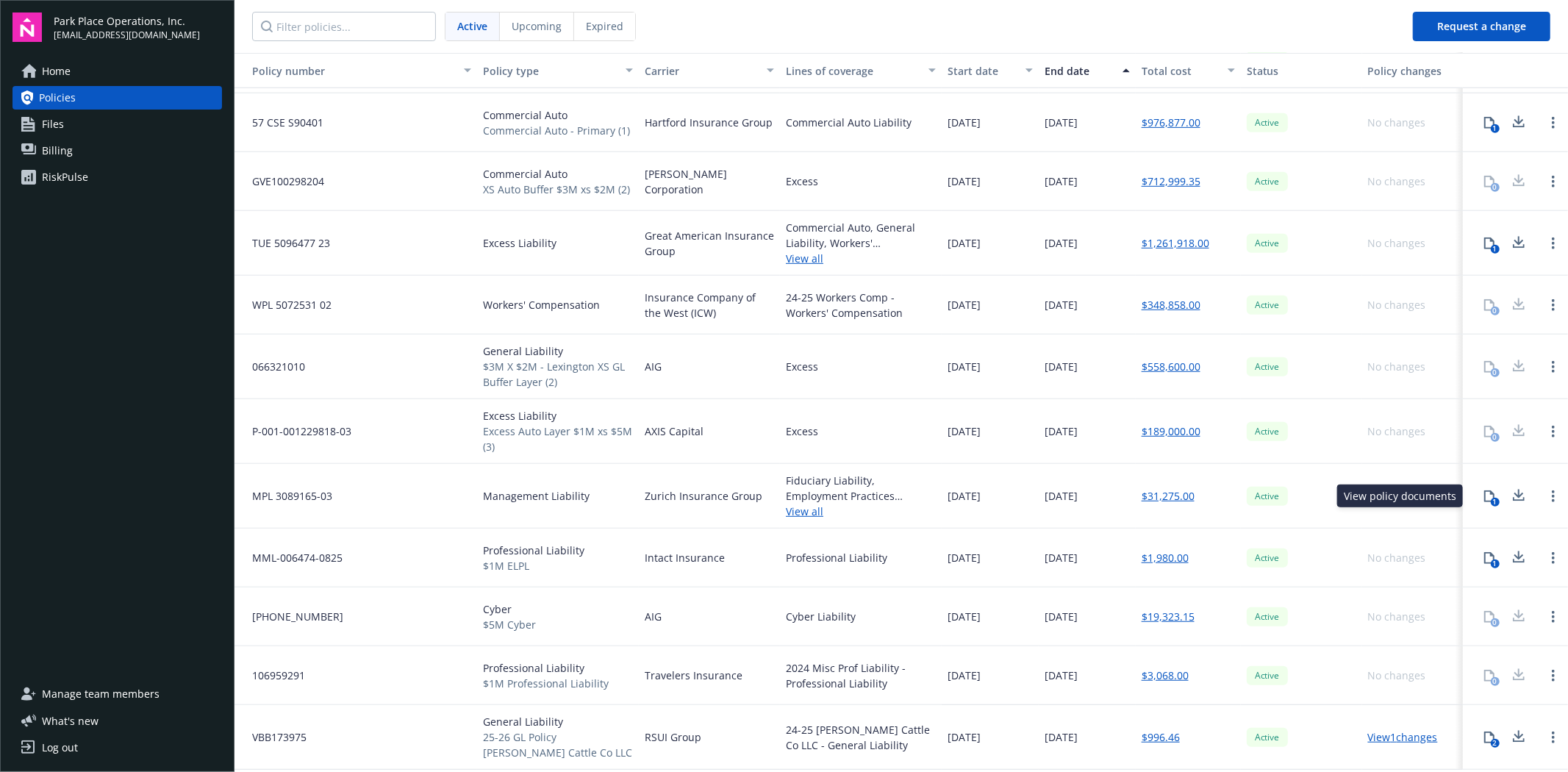
click at [1484, 495] on icon at bounding box center [1490, 496] width 12 height 12
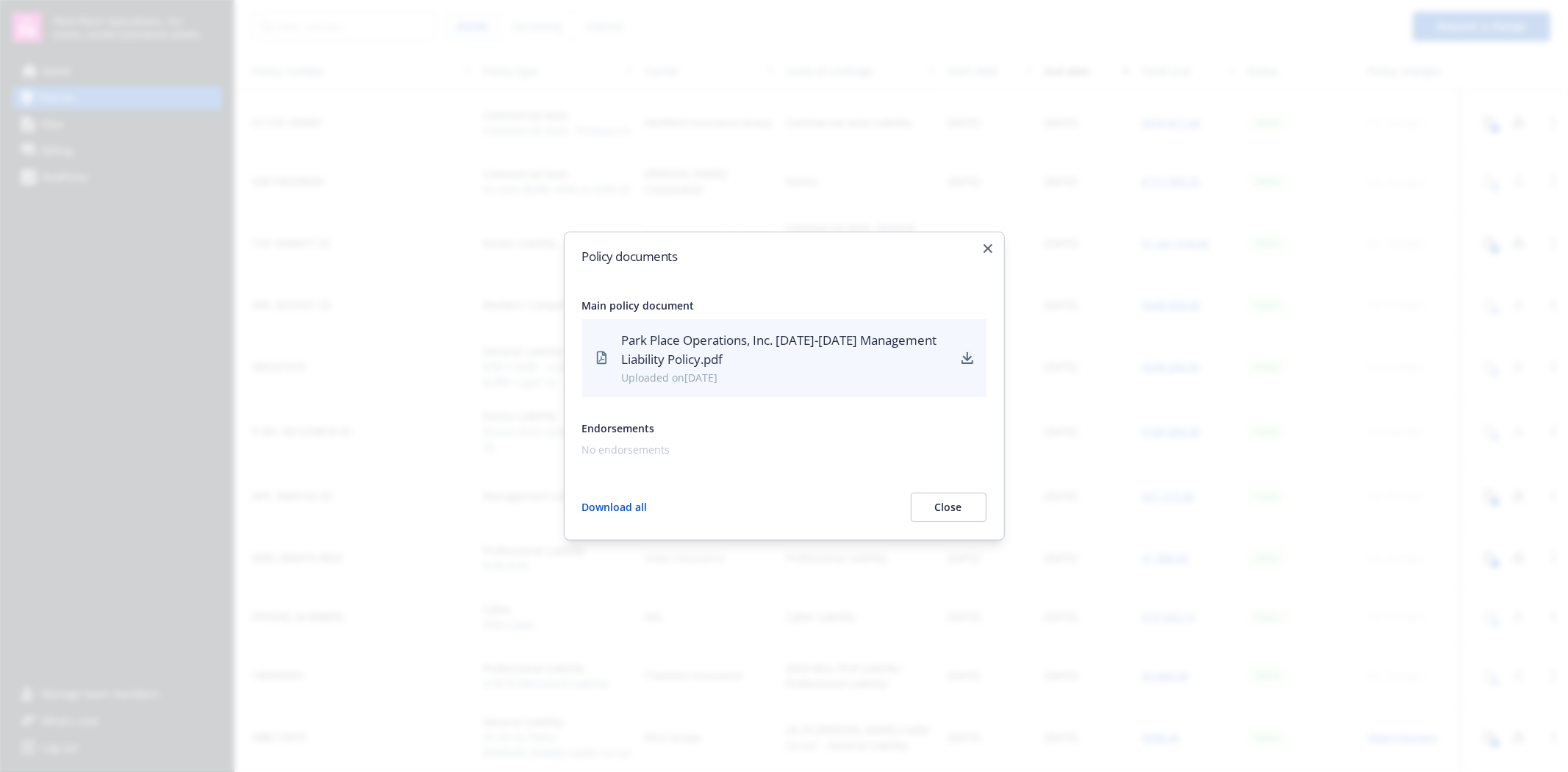
click at [965, 357] on icon "download" at bounding box center [967, 357] width 9 height 9
click at [957, 510] on button "Close" at bounding box center [948, 507] width 76 height 30
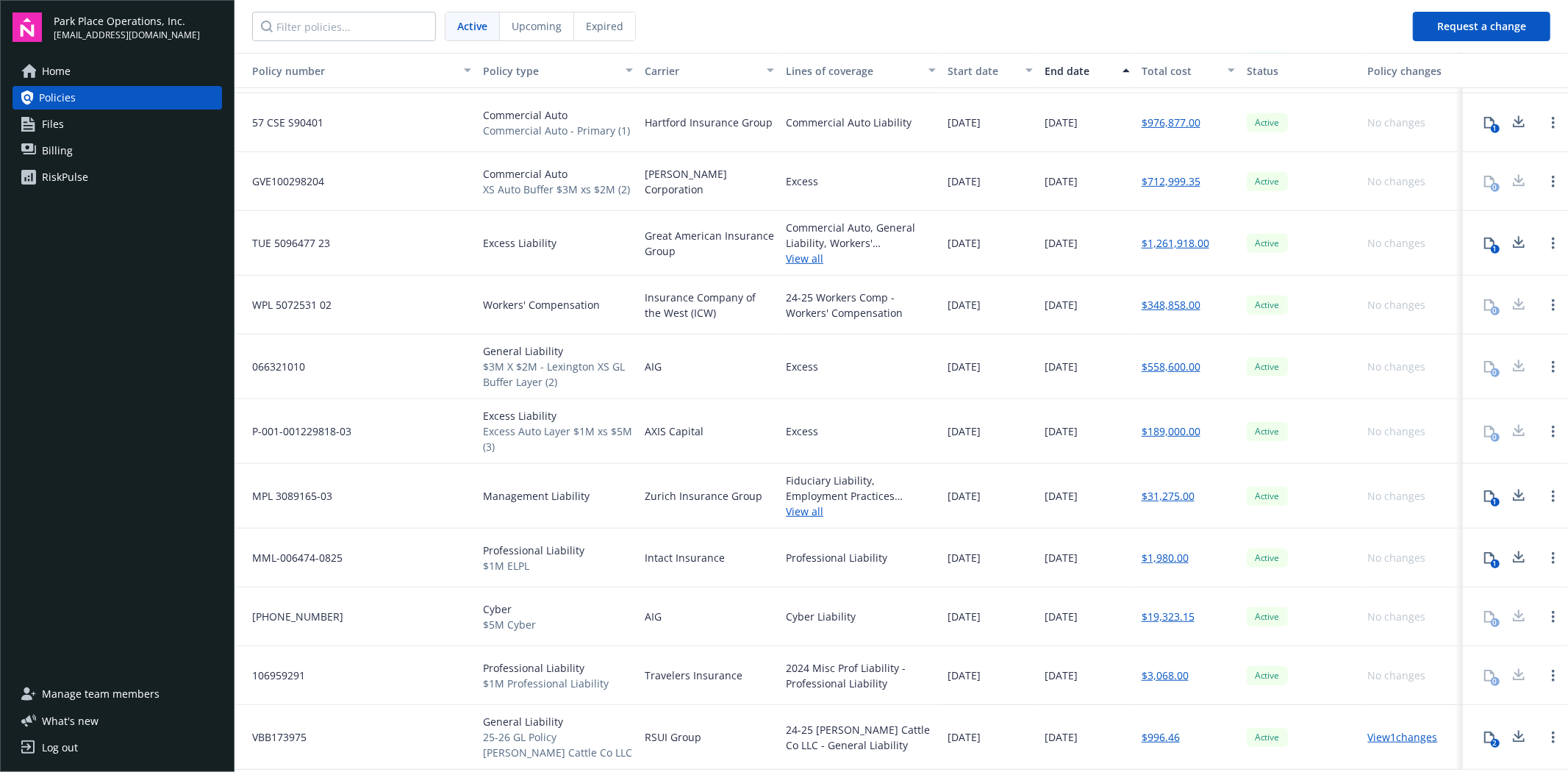
click at [1172, 499] on link "$31,275.00" at bounding box center [1168, 496] width 53 height 15
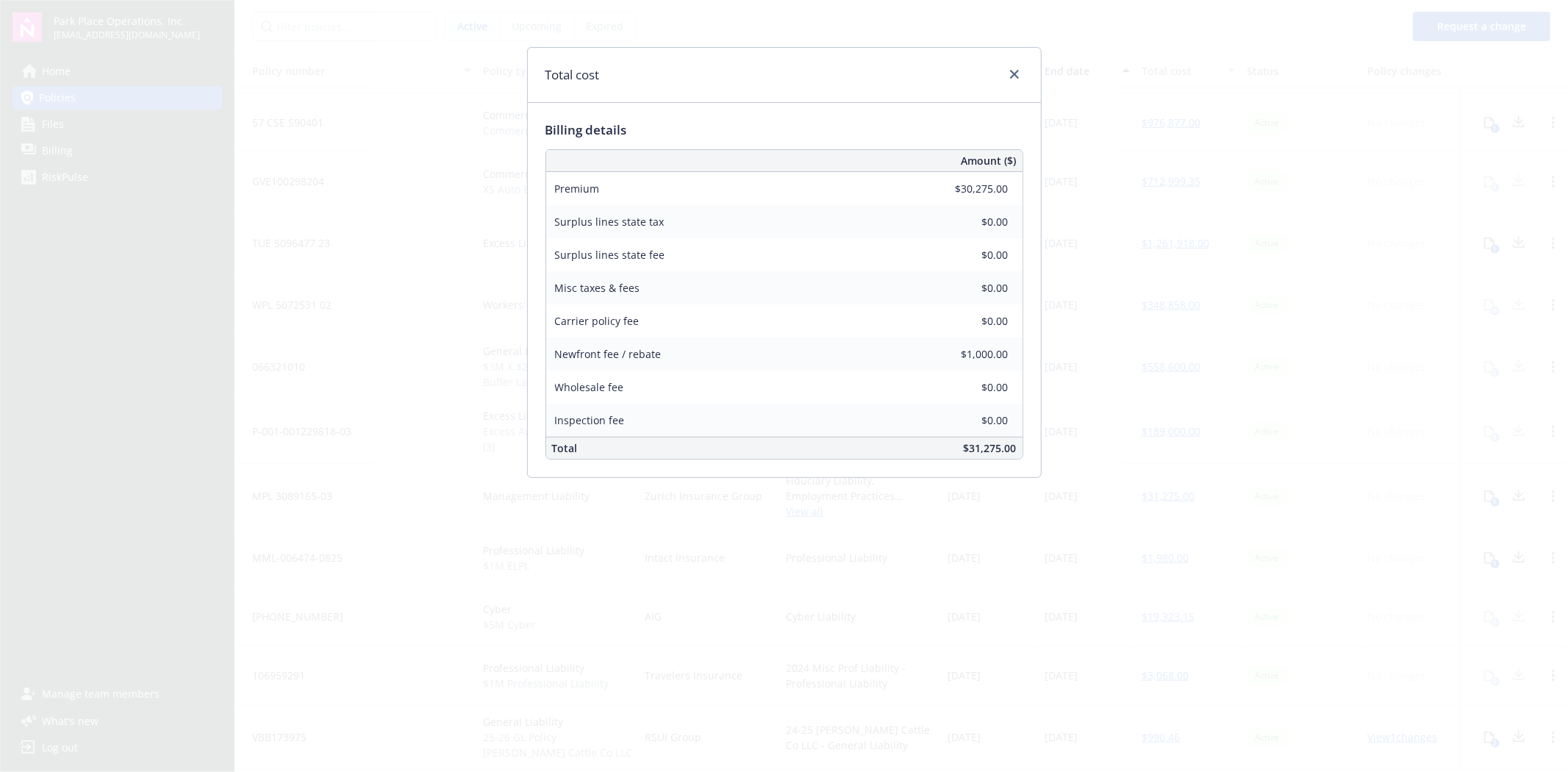
click at [1007, 67] on div at bounding box center [1012, 75] width 24 height 19
click at [1014, 75] on icon "close" at bounding box center [1014, 74] width 9 height 9
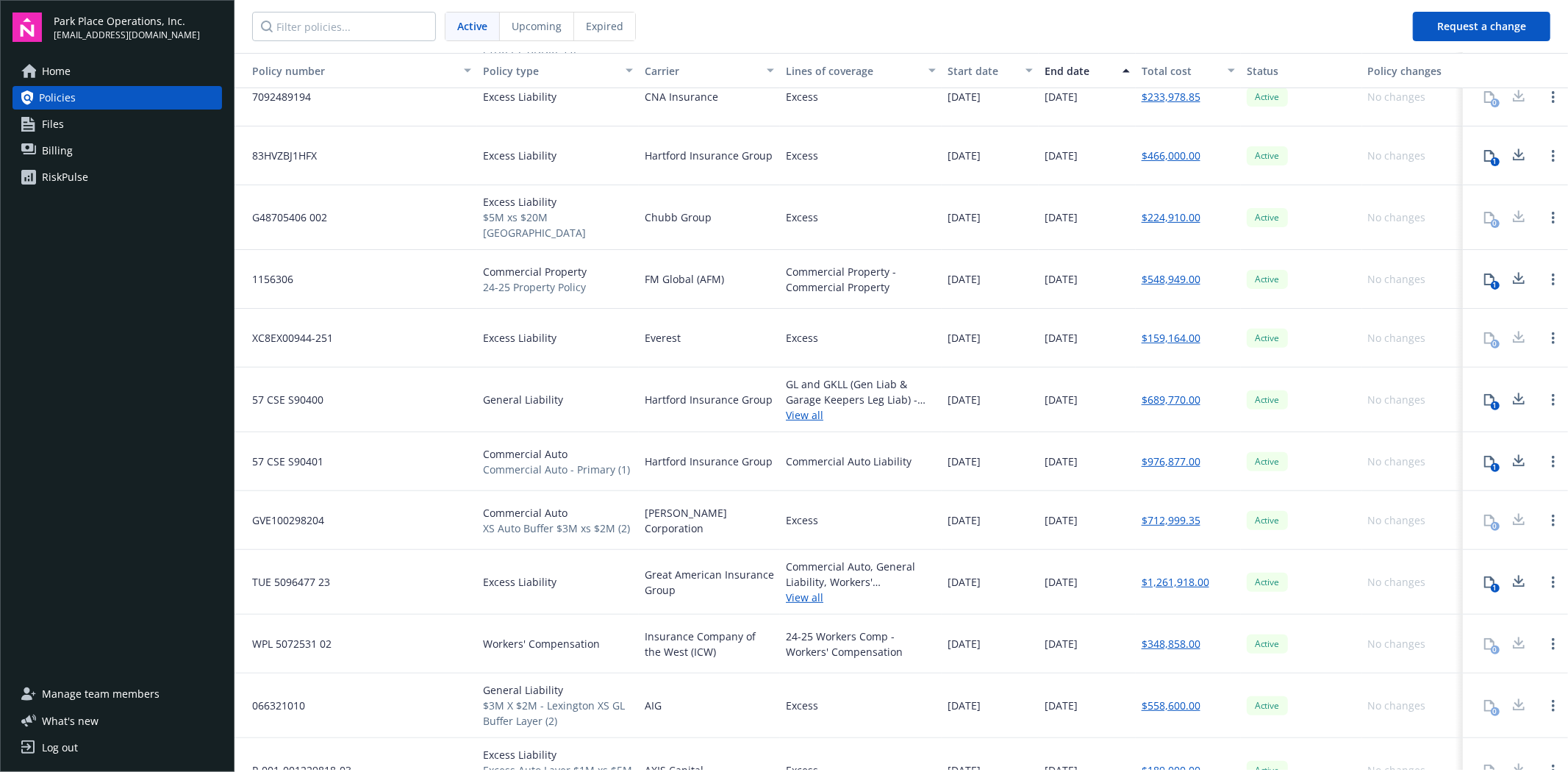
scroll to position [0, 0]
